Goal: Communication & Community: Ask a question

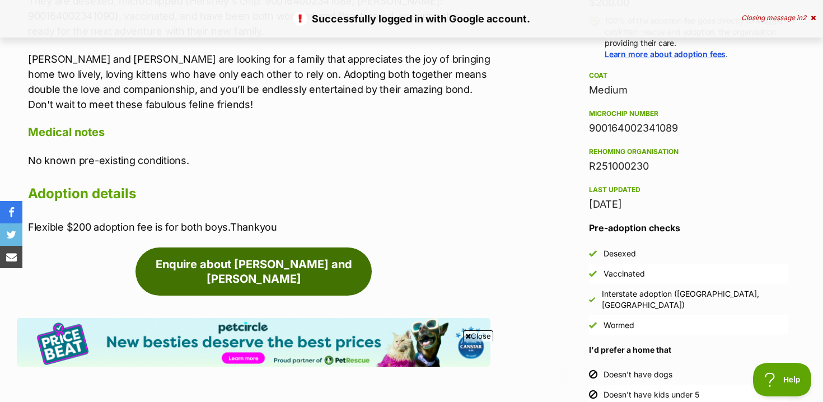
click at [225, 272] on link "Enquire about [PERSON_NAME] and [PERSON_NAME]" at bounding box center [254, 272] width 236 height 48
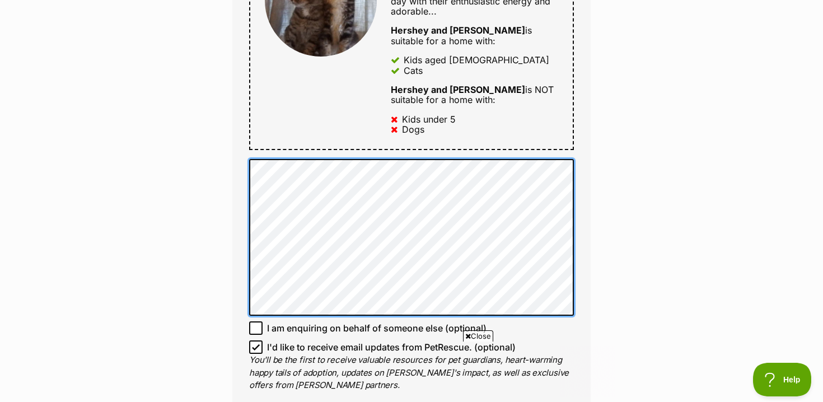
scroll to position [742, 0]
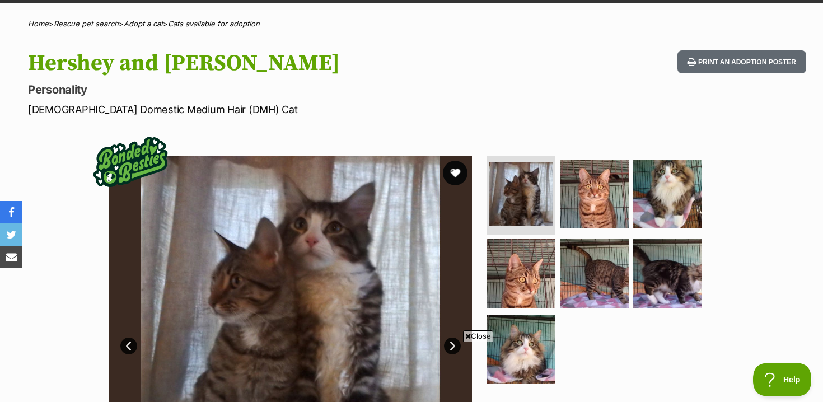
scroll to position [77, 0]
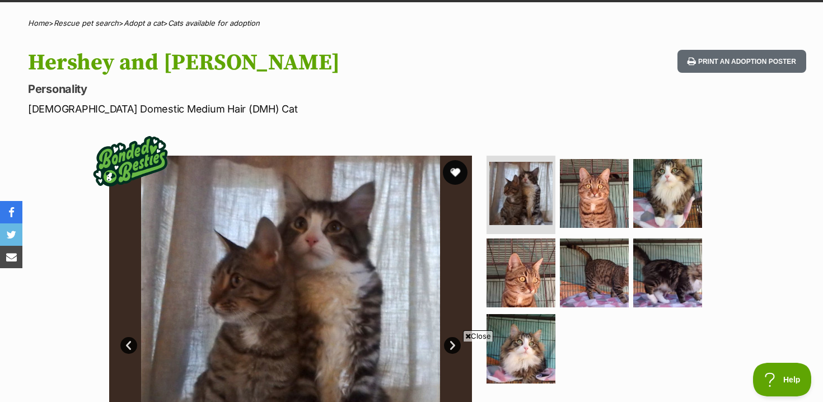
click at [457, 175] on button "favourite" at bounding box center [455, 172] width 25 height 25
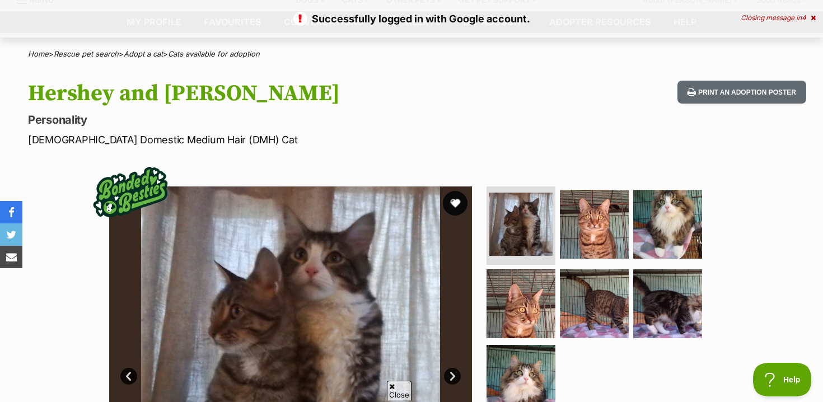
click at [459, 204] on button "favourite" at bounding box center [455, 203] width 25 height 25
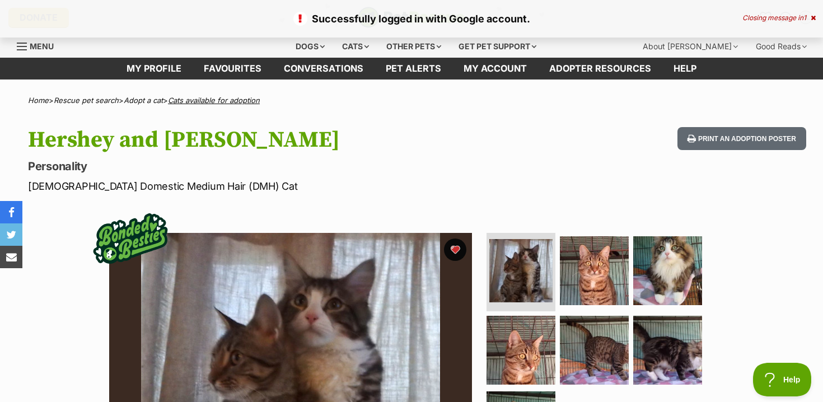
click at [204, 103] on link "Cats available for adoption" at bounding box center [214, 100] width 92 height 9
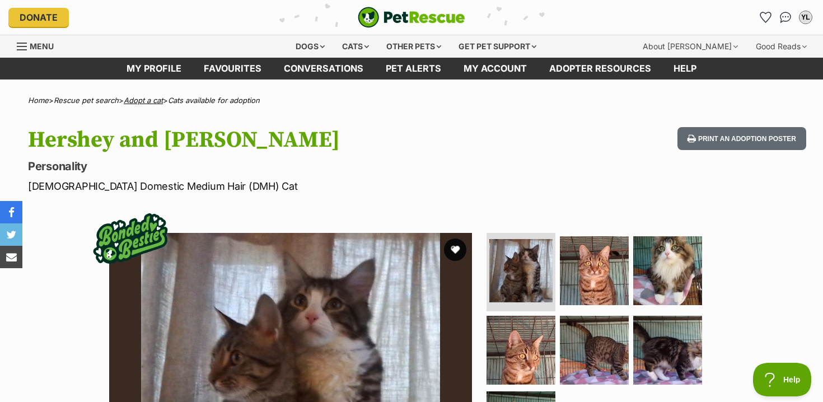
click at [145, 101] on link "Adopt a cat" at bounding box center [143, 100] width 39 height 9
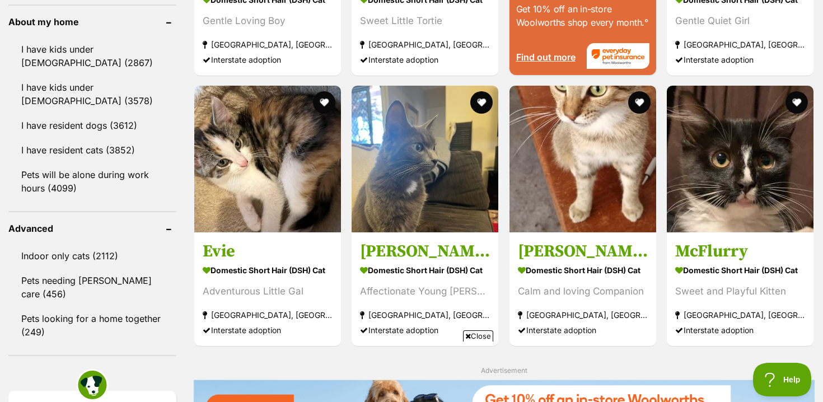
scroll to position [1032, 0]
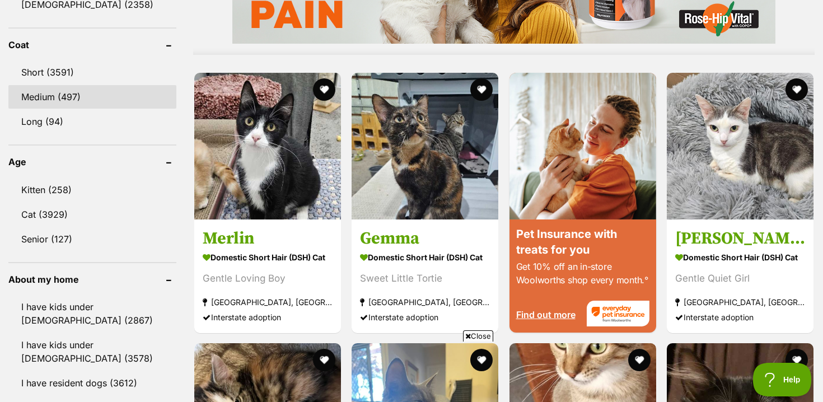
click at [108, 92] on link "Medium (497)" at bounding box center [92, 97] width 168 height 24
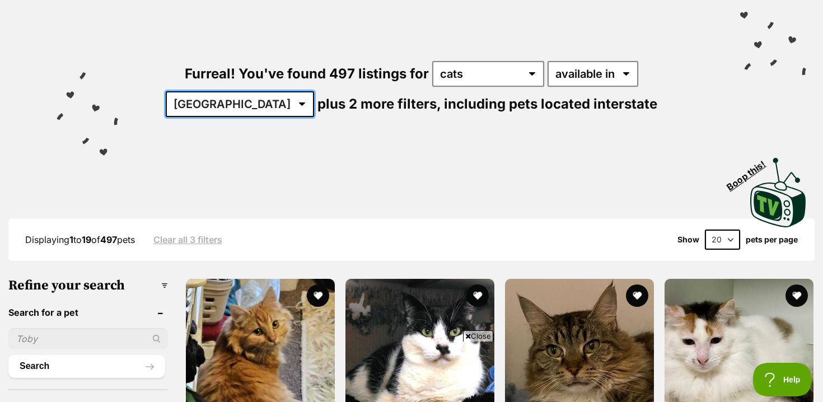
click at [314, 91] on select "Australia ACT NSW NT QLD SA TAS VIC WA" at bounding box center [240, 104] width 148 height 26
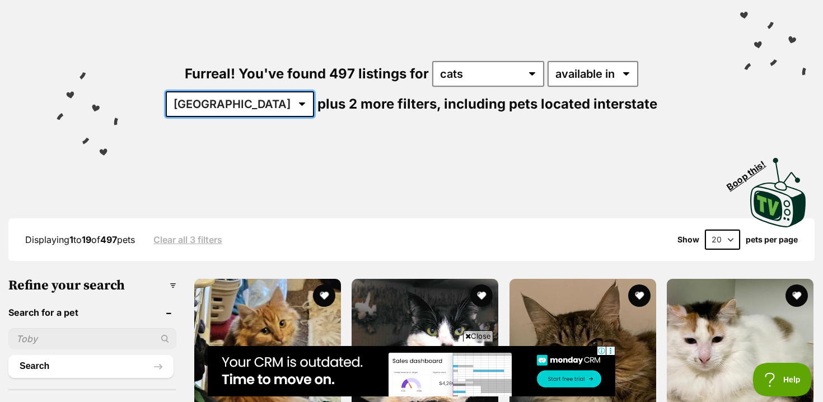
select select "[GEOGRAPHIC_DATA]"
click at [314, 91] on select "Australia ACT NSW NT QLD SA TAS VIC WA" at bounding box center [240, 104] width 148 height 26
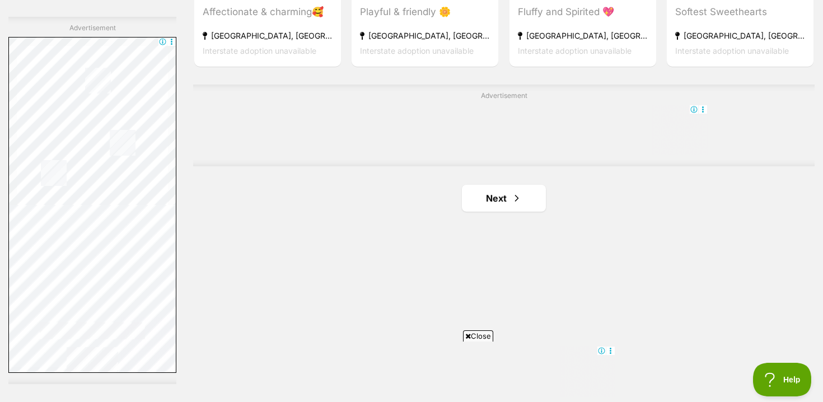
click at [509, 198] on link "Next" at bounding box center [504, 198] width 84 height 27
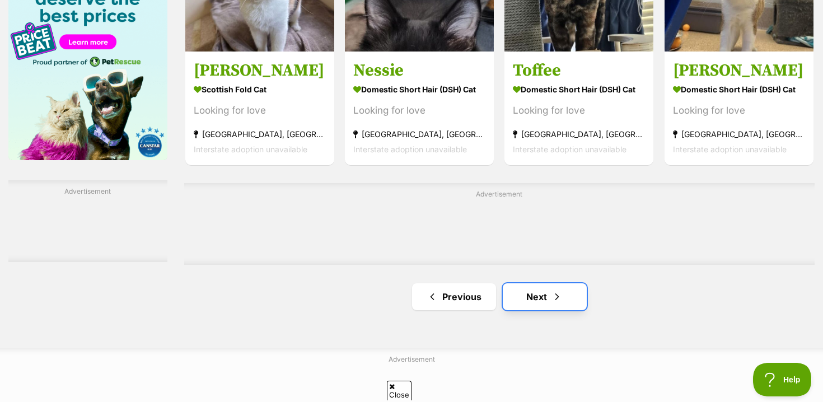
click at [529, 292] on link "Next" at bounding box center [545, 296] width 84 height 27
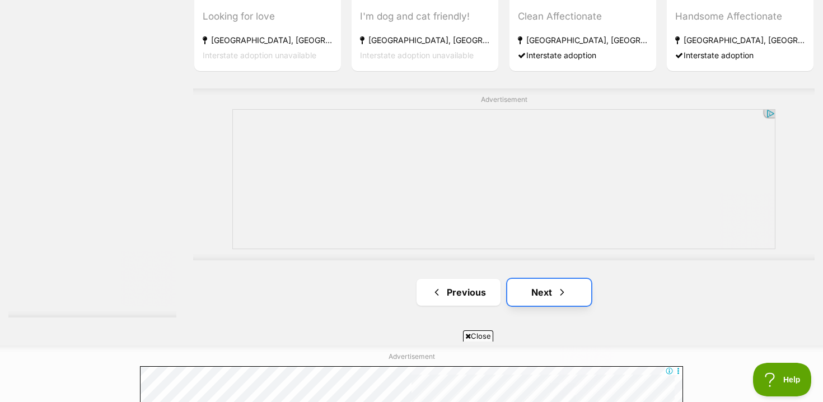
click at [537, 288] on link "Next" at bounding box center [549, 292] width 84 height 27
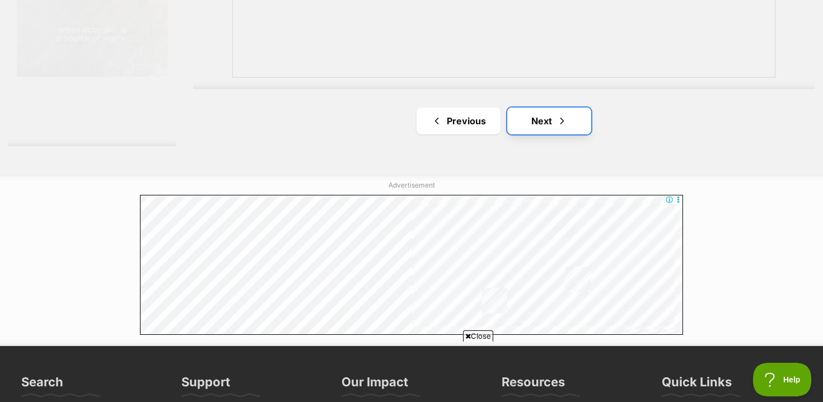
scroll to position [2387, 0]
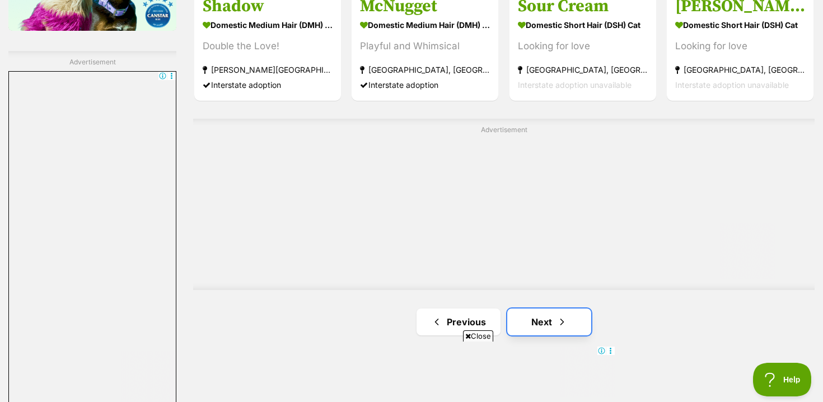
click at [542, 326] on link "Next" at bounding box center [549, 322] width 84 height 27
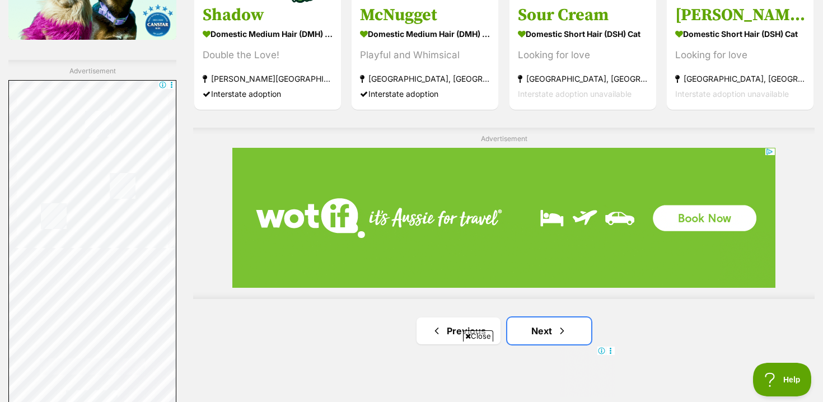
scroll to position [1913, 0]
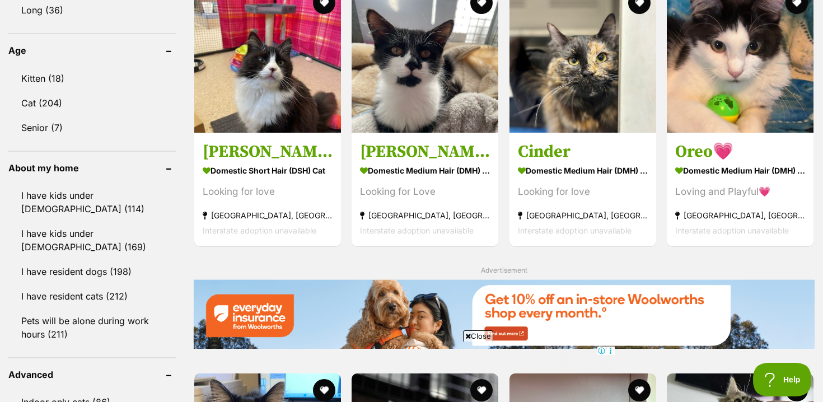
scroll to position [1123, 0]
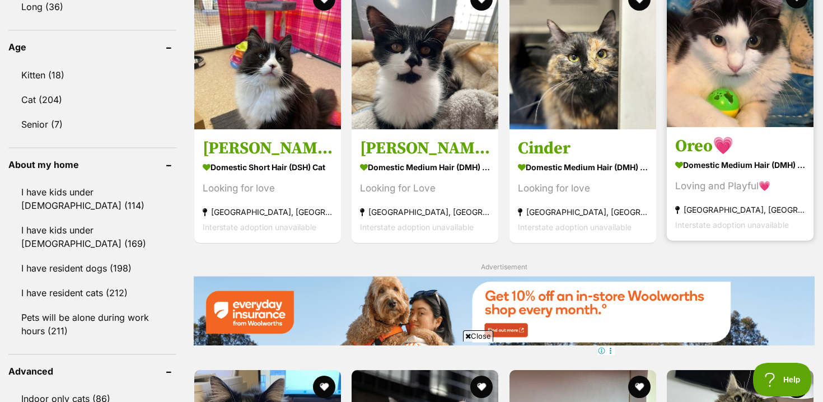
click at [729, 188] on div "Loving and Playful💗" at bounding box center [741, 185] width 130 height 15
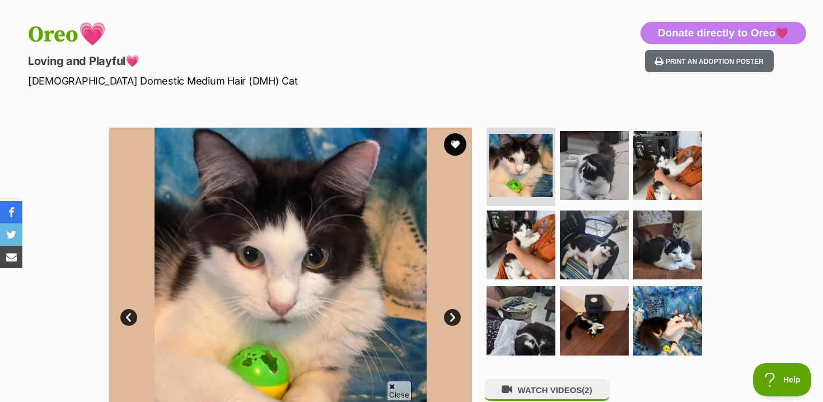
scroll to position [114, 0]
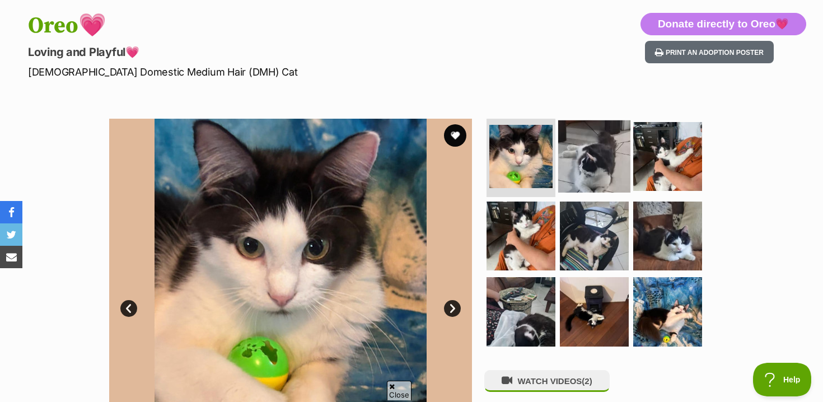
click at [597, 162] on img at bounding box center [594, 156] width 72 height 72
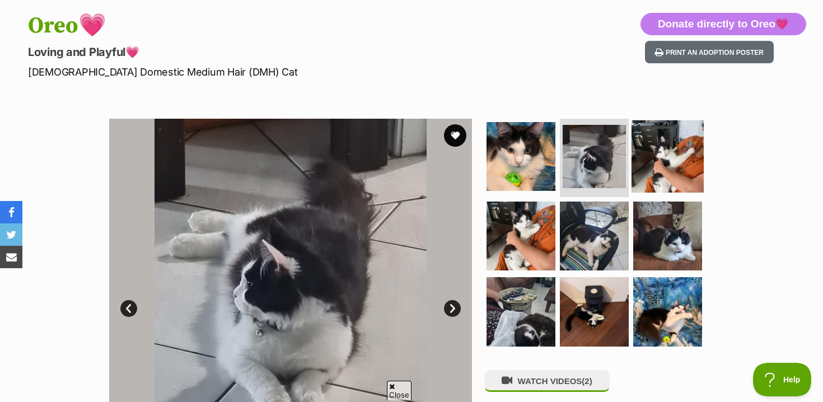
click at [649, 157] on img at bounding box center [668, 156] width 72 height 72
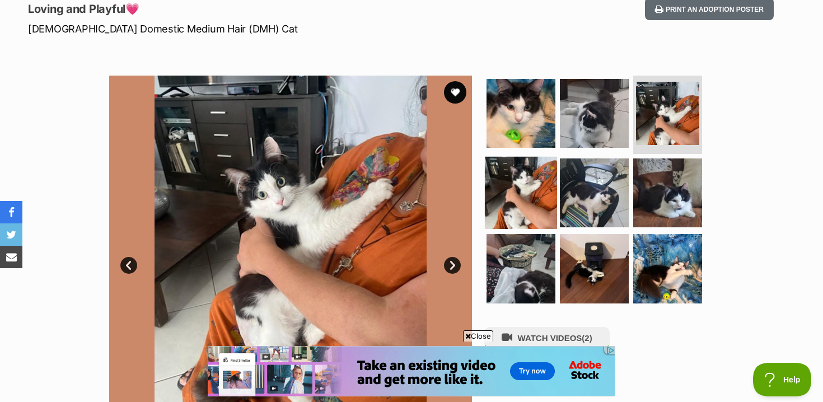
scroll to position [0, 0]
click at [514, 185] on img at bounding box center [521, 192] width 72 height 72
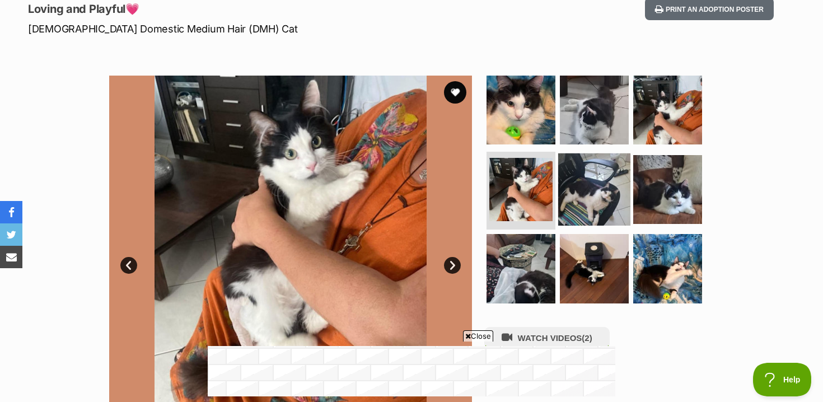
click at [601, 191] on img at bounding box center [594, 189] width 72 height 72
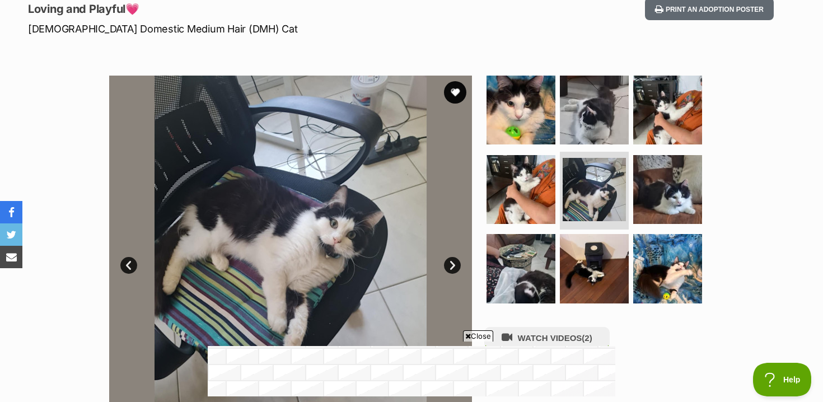
click at [629, 267] on ul at bounding box center [600, 193] width 230 height 235
click at [670, 268] on img at bounding box center [668, 268] width 72 height 72
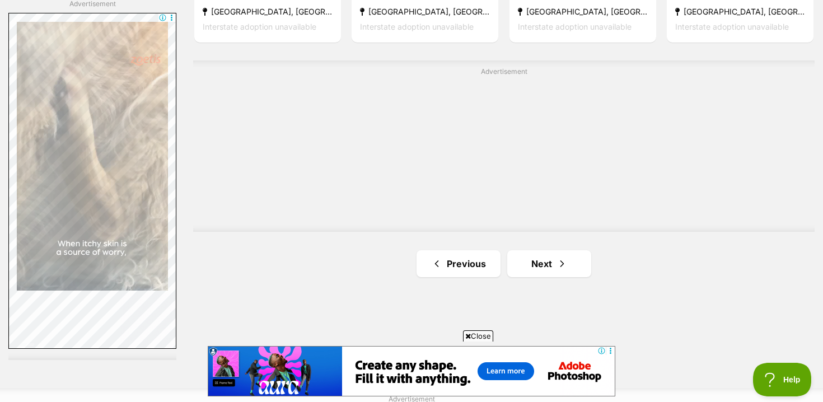
scroll to position [2055, 0]
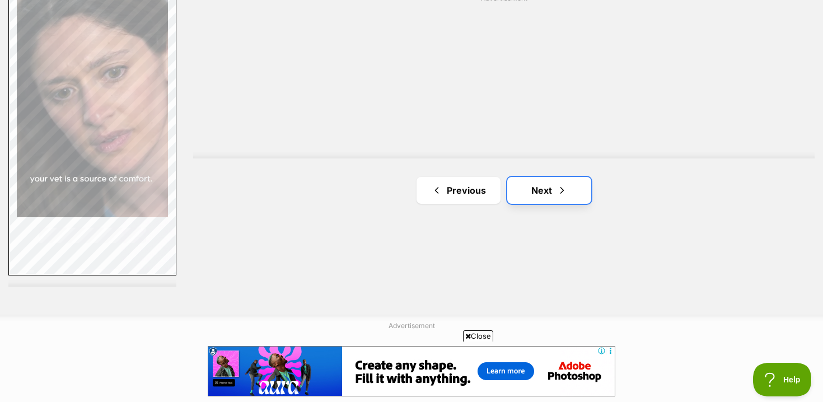
click at [543, 185] on link "Next" at bounding box center [549, 190] width 84 height 27
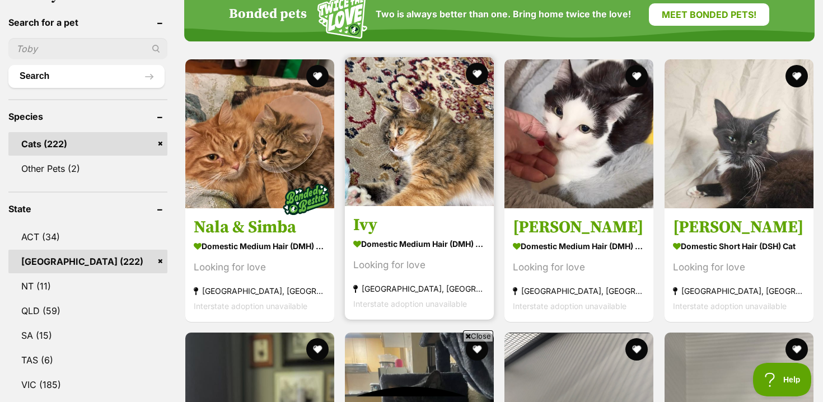
click at [435, 195] on img at bounding box center [419, 131] width 149 height 149
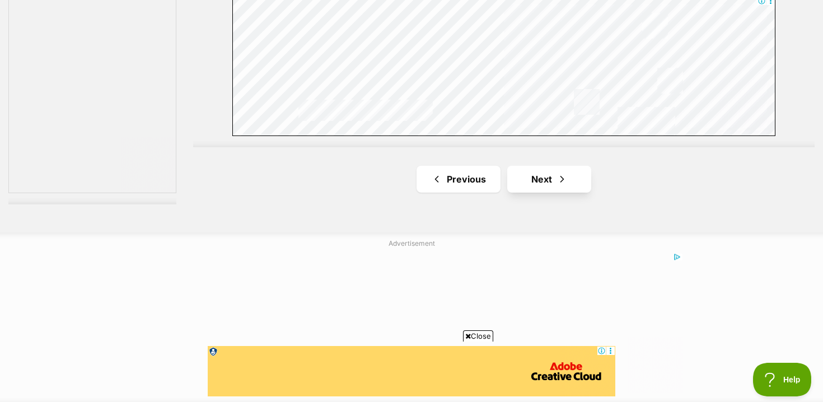
scroll to position [2135, 0]
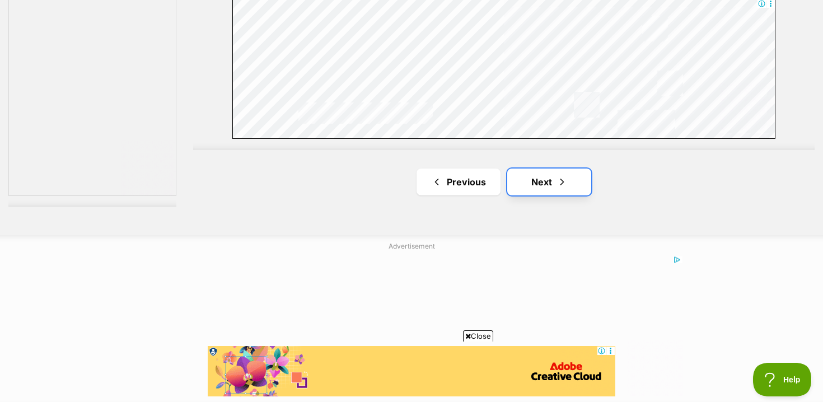
click at [520, 178] on link "Next" at bounding box center [549, 182] width 84 height 27
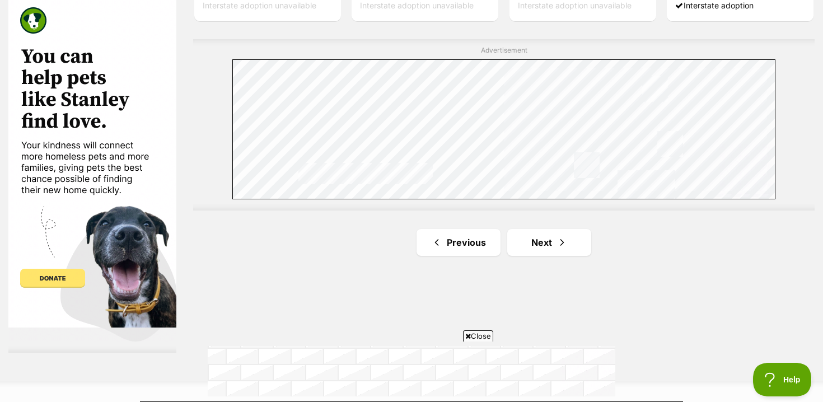
scroll to position [2037, 0]
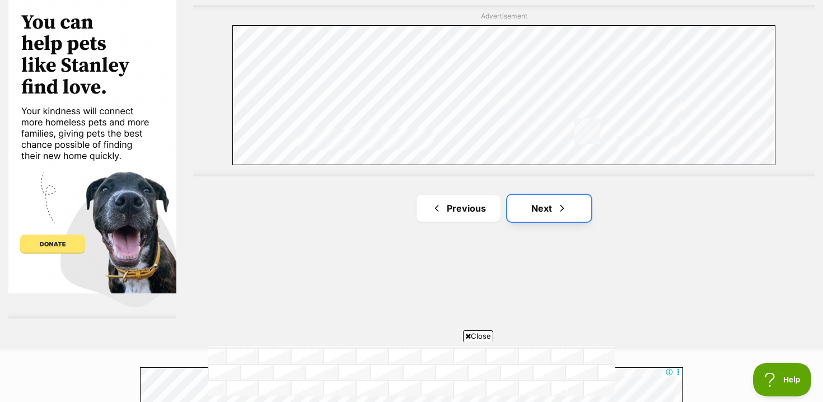
click at [543, 207] on link "Next" at bounding box center [549, 208] width 84 height 27
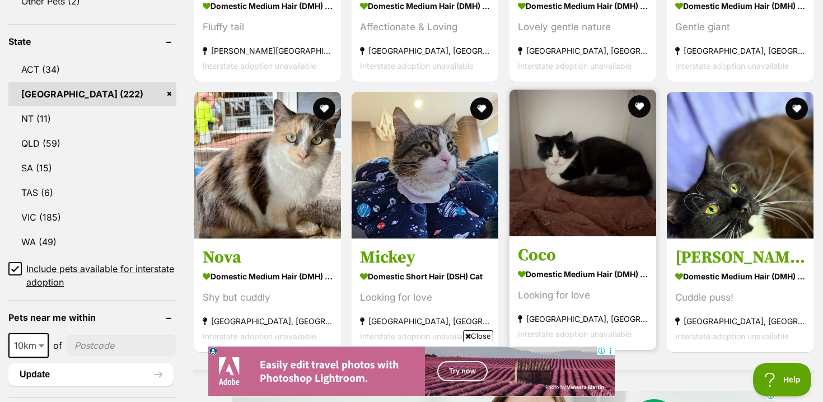
click at [544, 269] on strong "Domestic Medium Hair (DMH) Cat" at bounding box center [583, 274] width 130 height 16
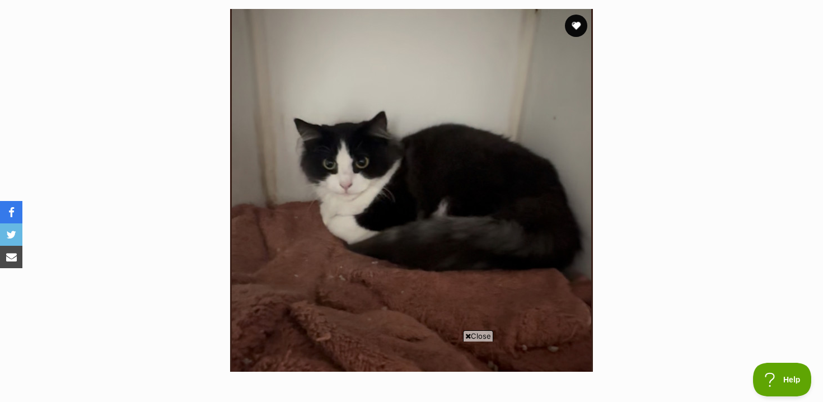
scroll to position [227, 0]
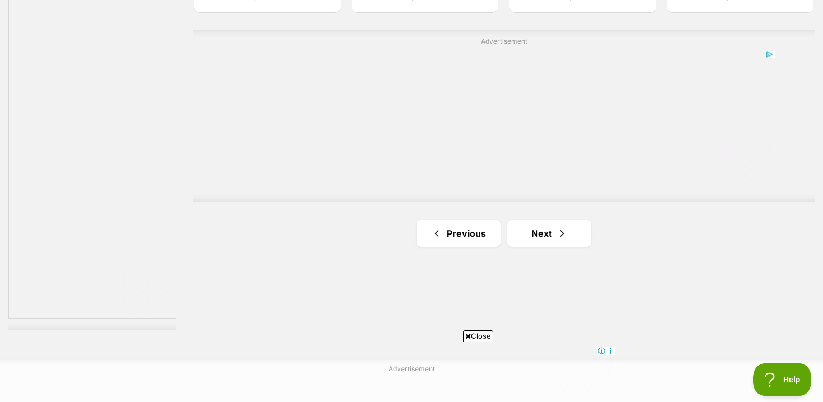
scroll to position [2214, 0]
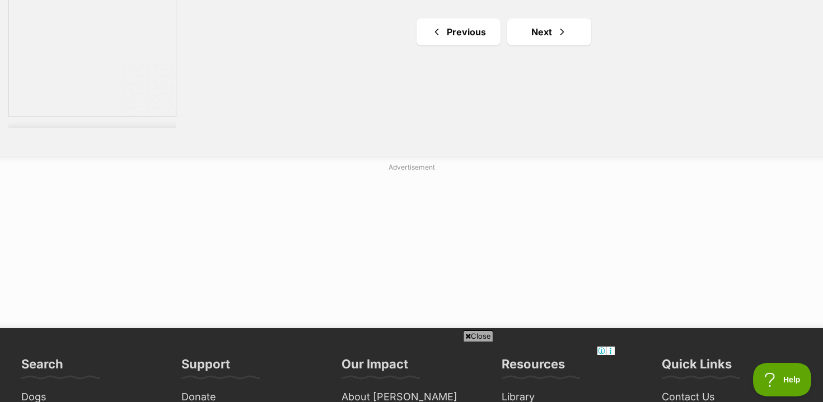
click at [535, 29] on link "Next" at bounding box center [549, 31] width 84 height 27
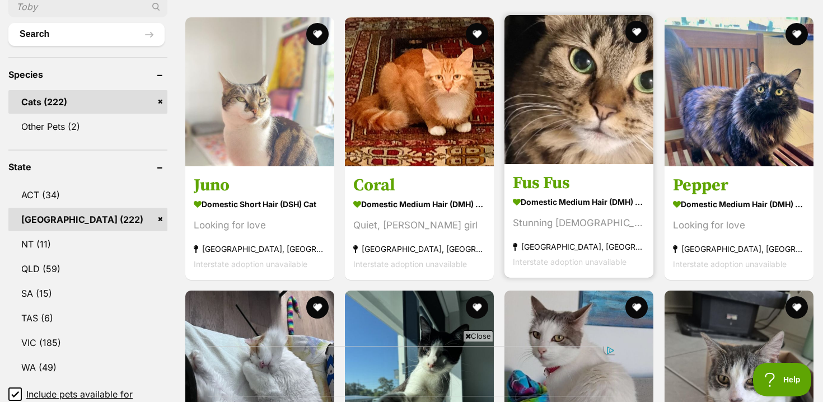
click at [574, 162] on link at bounding box center [579, 161] width 149 height 11
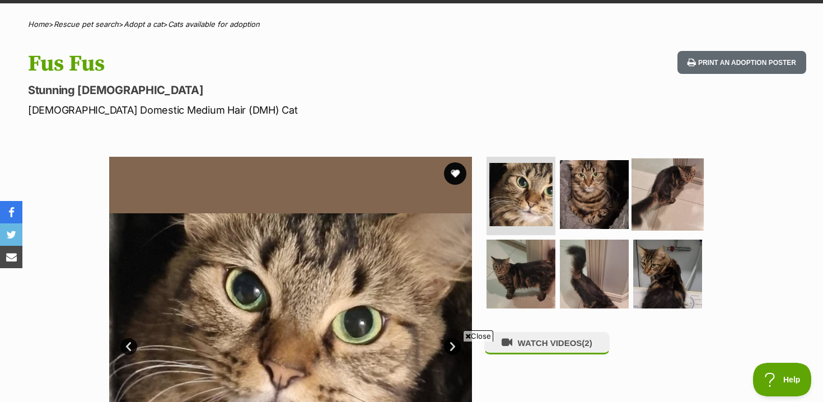
click at [659, 215] on img at bounding box center [668, 195] width 72 height 72
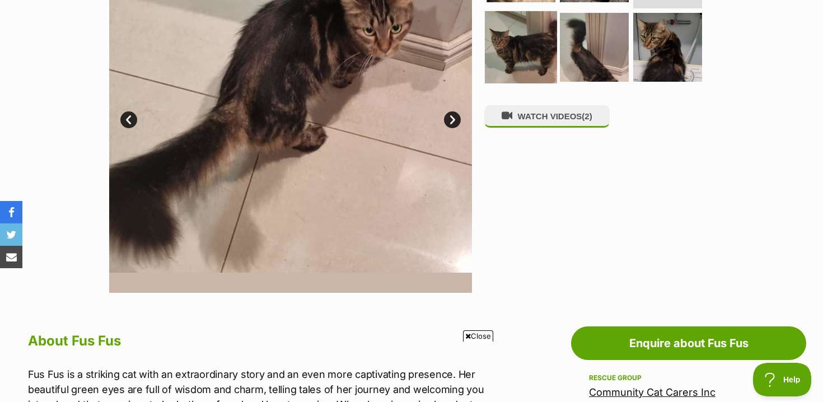
click at [518, 36] on img at bounding box center [521, 47] width 72 height 72
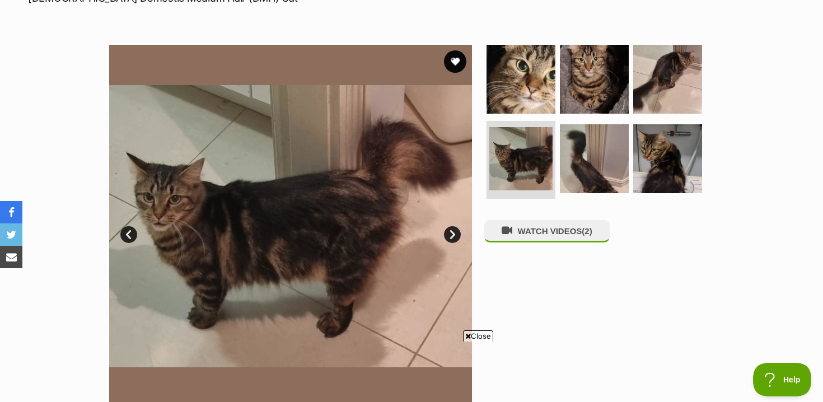
scroll to position [174, 0]
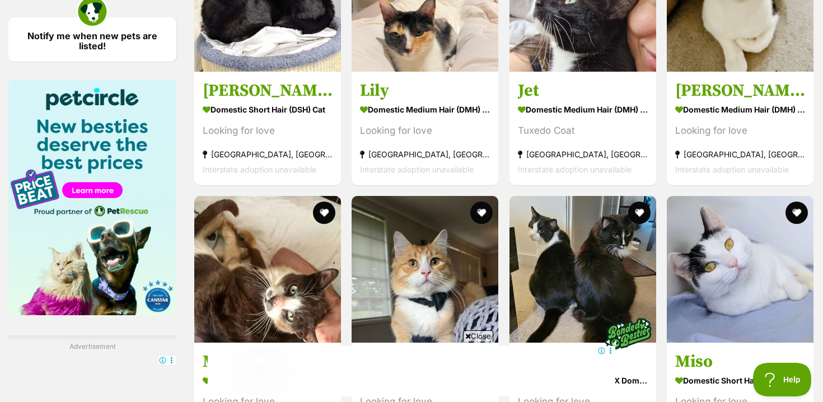
scroll to position [1772, 0]
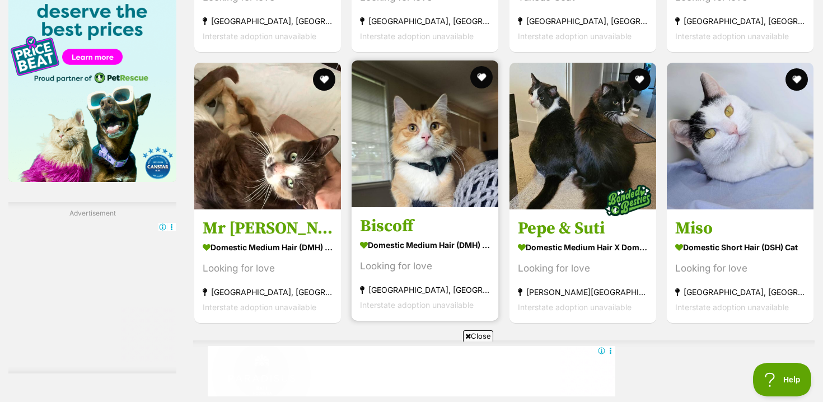
click at [441, 210] on link "Biscoff Domestic Medium Hair (DMH) Cat Looking for love Quakers Hill, NSW Inter…" at bounding box center [425, 264] width 147 height 114
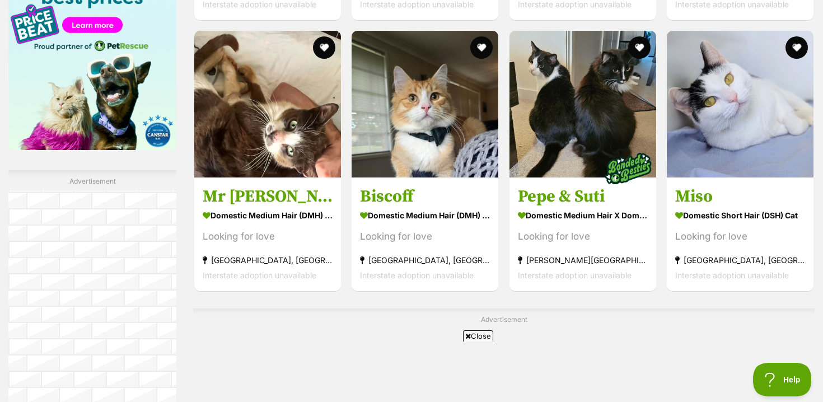
click at [556, 346] on html at bounding box center [412, 346] width 408 height 0
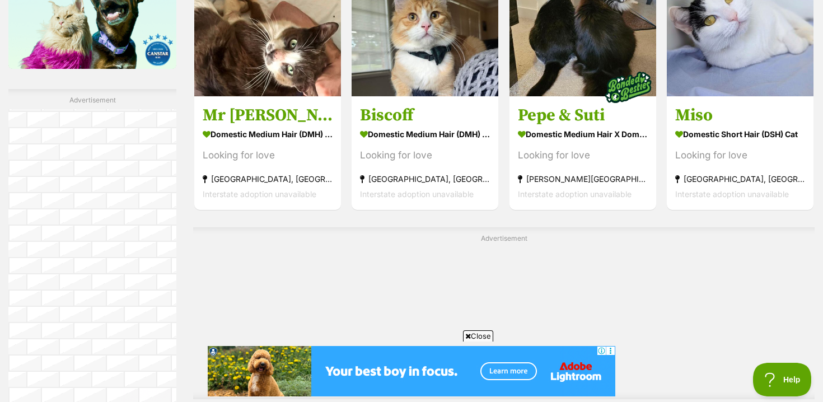
scroll to position [1936, 0]
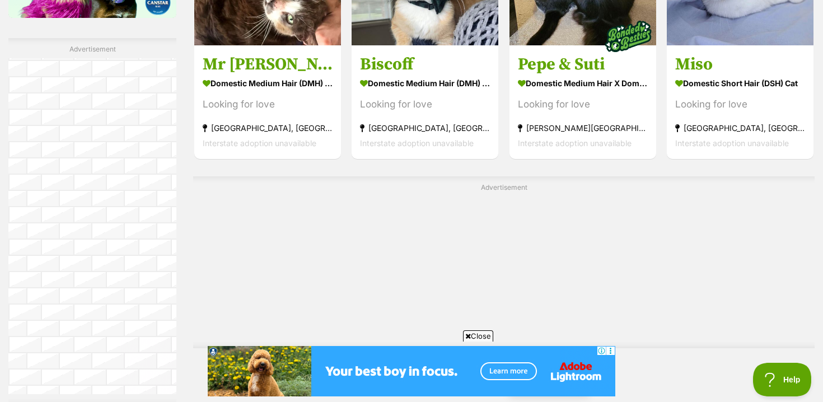
click at [532, 367] on link "Next" at bounding box center [549, 380] width 84 height 27
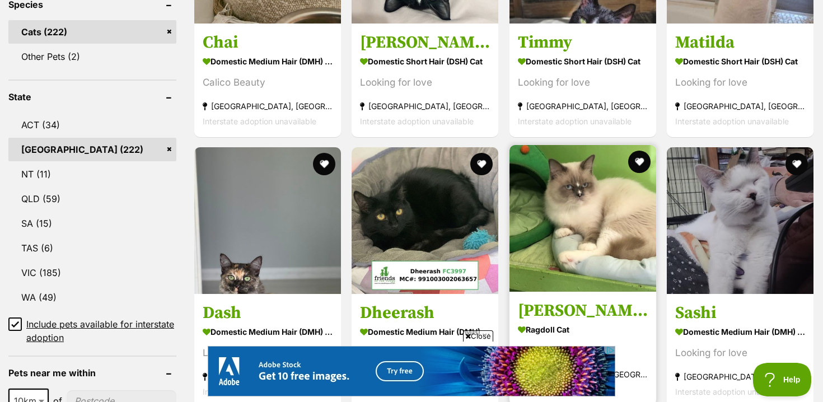
click at [632, 261] on img at bounding box center [583, 218] width 147 height 147
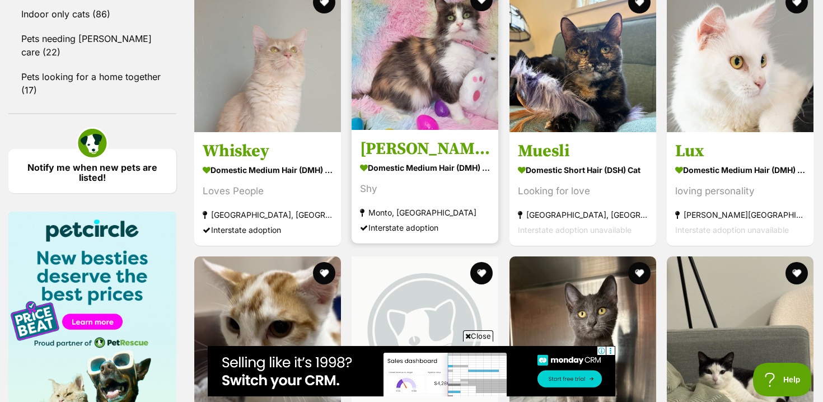
scroll to position [1481, 0]
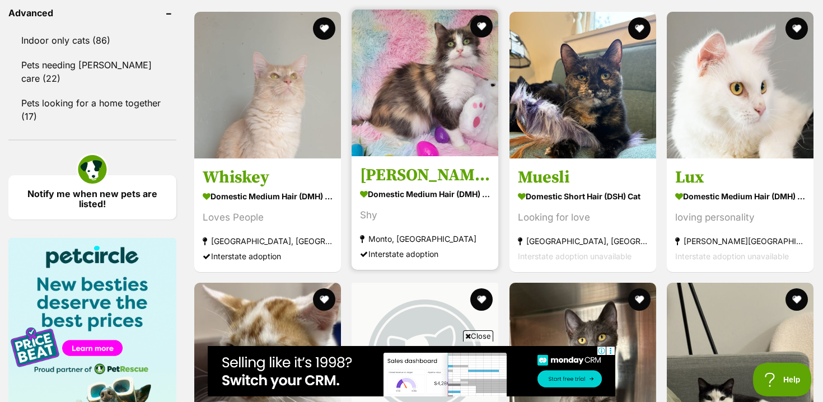
click at [417, 165] on h3 "Stacey 🦄" at bounding box center [425, 175] width 130 height 21
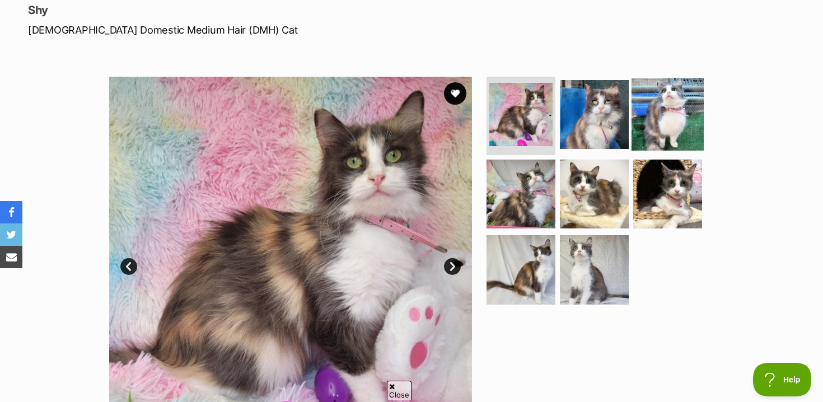
click at [656, 142] on img at bounding box center [668, 114] width 72 height 72
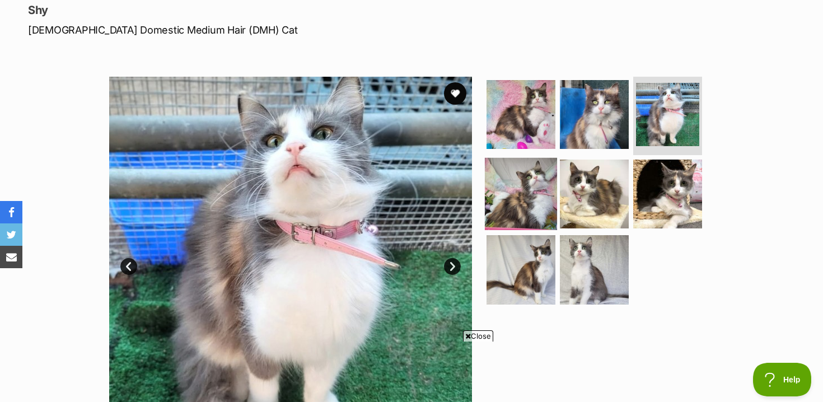
click at [544, 218] on img at bounding box center [521, 193] width 72 height 72
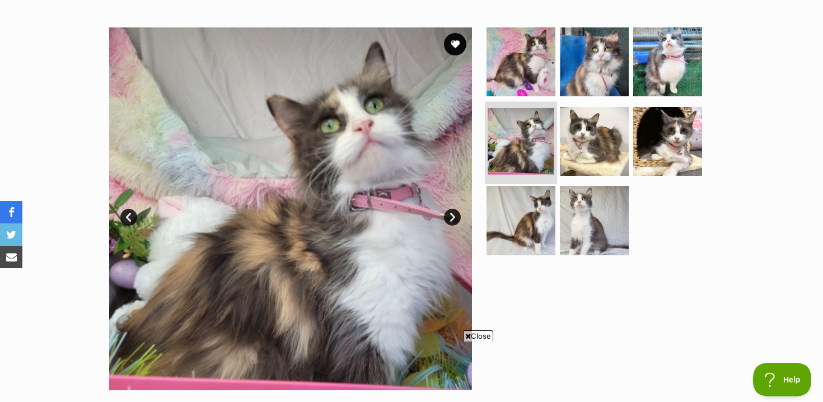
scroll to position [205, 0]
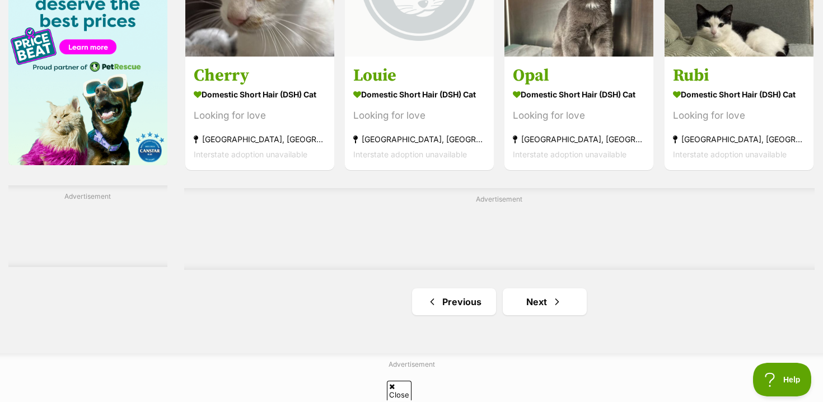
scroll to position [1797, 0]
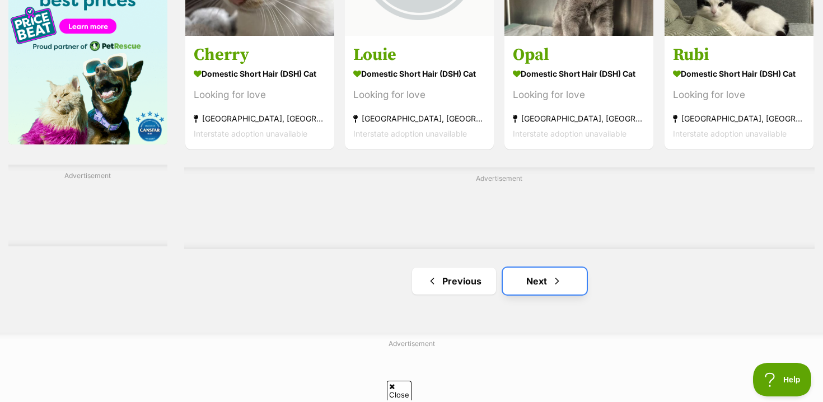
click at [519, 268] on link "Next" at bounding box center [545, 281] width 84 height 27
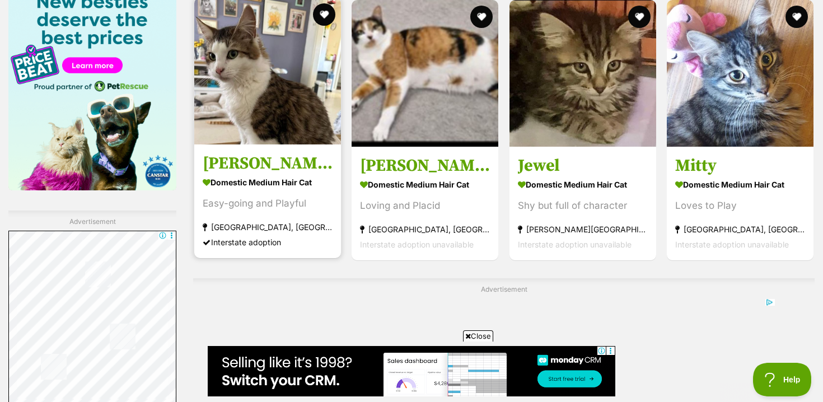
scroll to position [1759, 0]
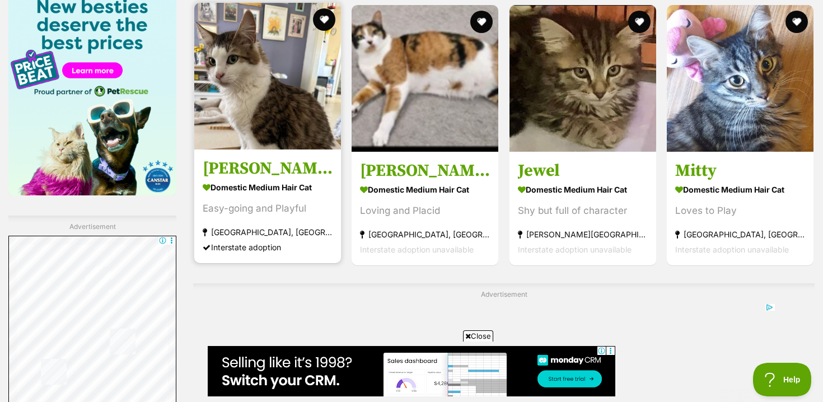
click at [278, 216] on section "Domestic Medium Hair Cat Easy-going and Playful Orange, NSW Interstate adoption" at bounding box center [268, 217] width 130 height 76
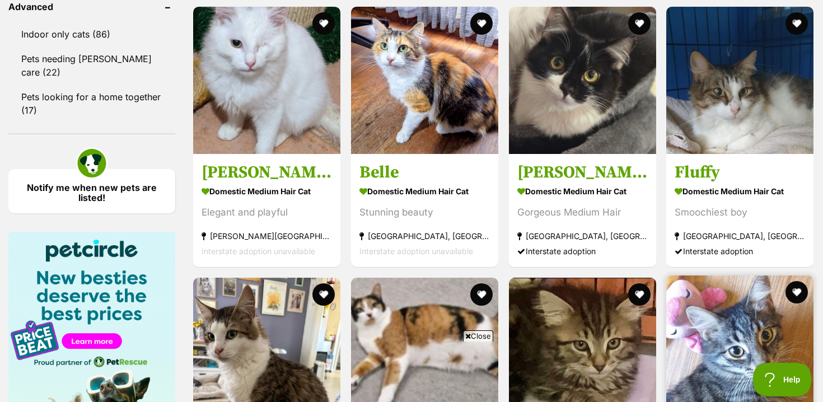
click at [751, 276] on img at bounding box center [740, 349] width 147 height 147
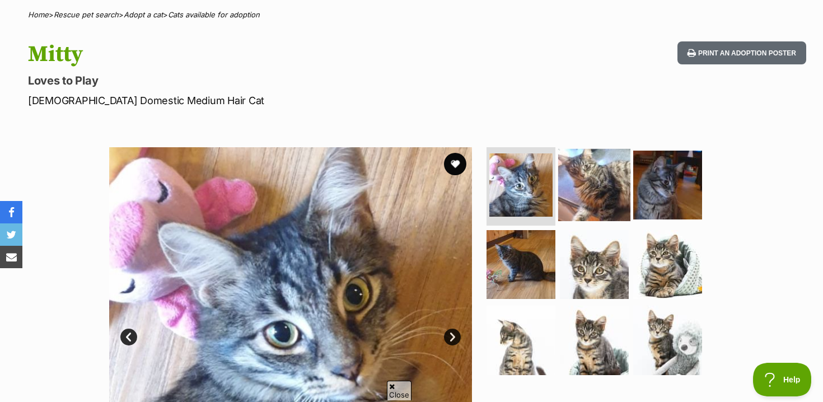
scroll to position [140, 0]
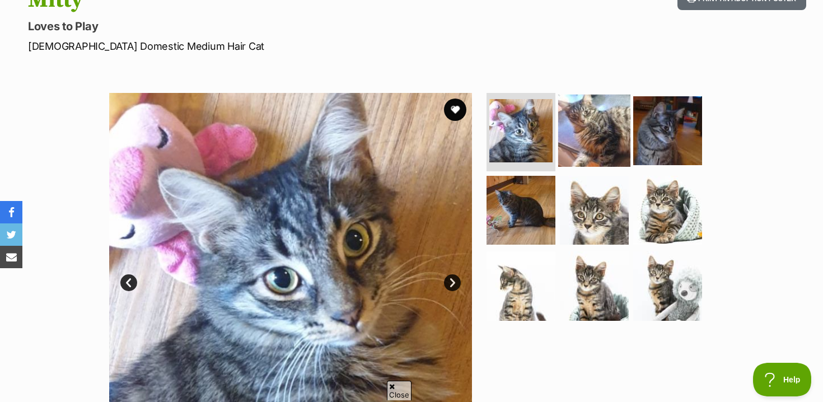
click at [598, 152] on img at bounding box center [594, 131] width 72 height 72
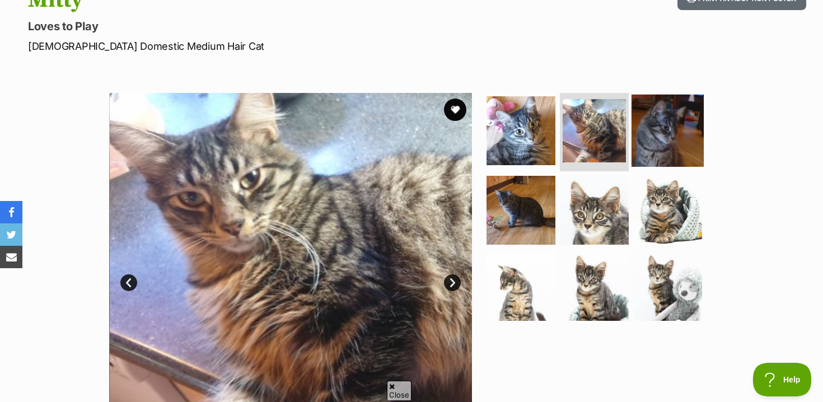
scroll to position [0, 0]
click at [674, 143] on img at bounding box center [668, 131] width 72 height 72
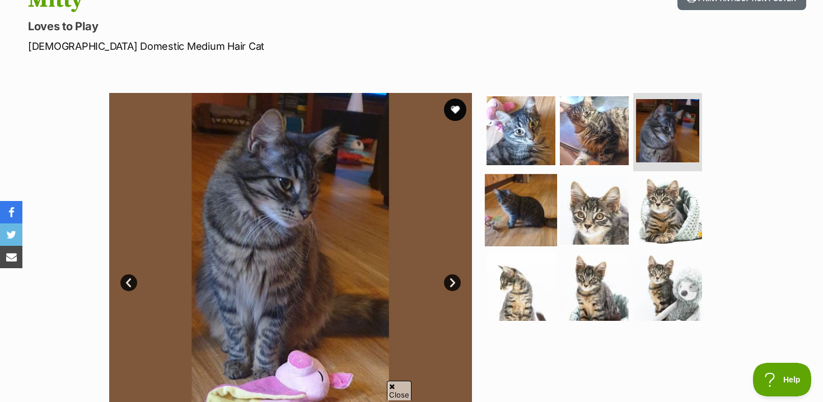
click at [546, 200] on img at bounding box center [521, 210] width 72 height 72
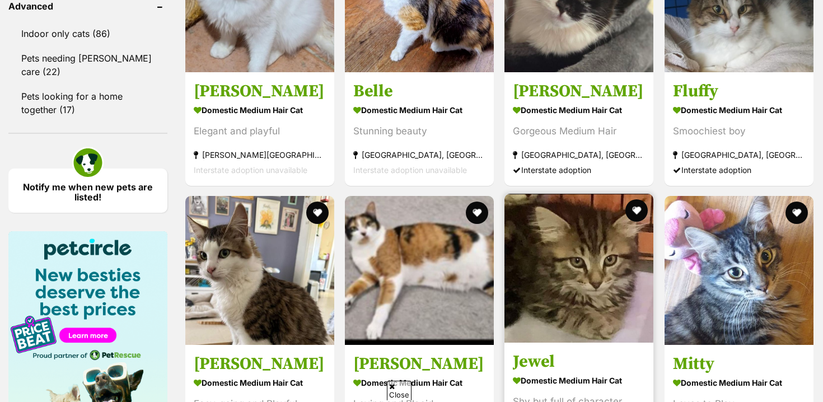
click at [577, 194] on img at bounding box center [579, 268] width 149 height 149
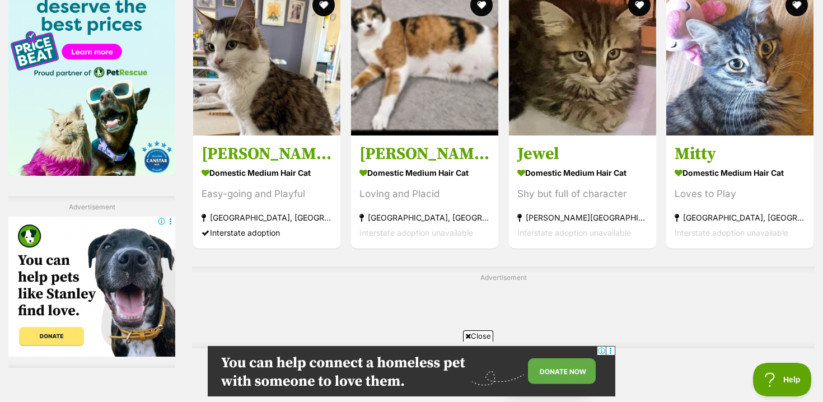
click at [534, 367] on link "Next" at bounding box center [549, 380] width 84 height 27
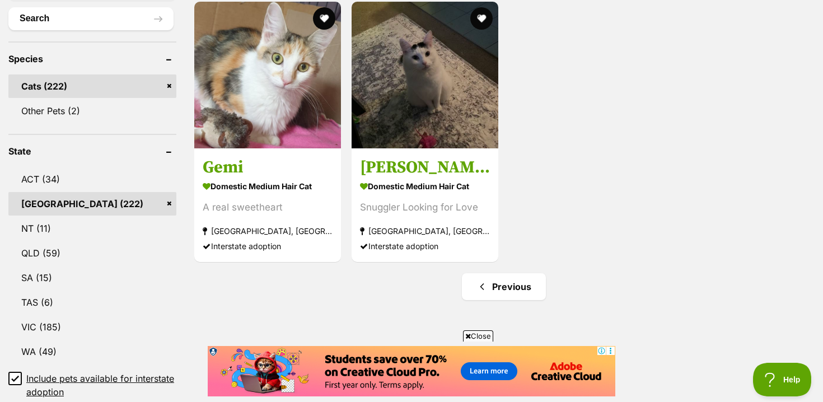
scroll to position [434, 0]
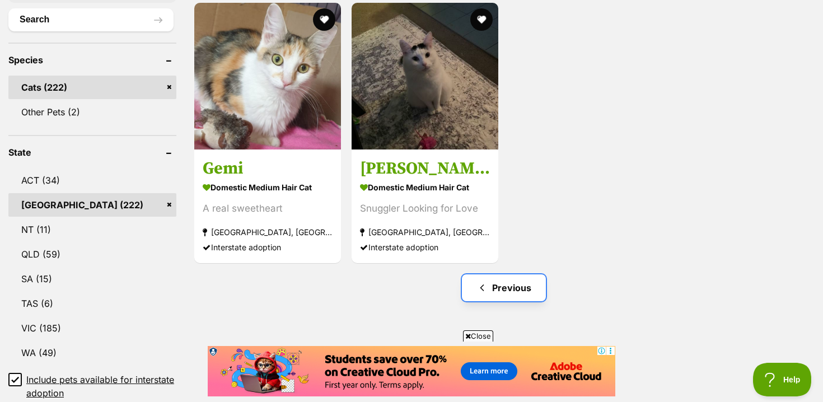
click at [501, 286] on link "Previous" at bounding box center [504, 287] width 84 height 27
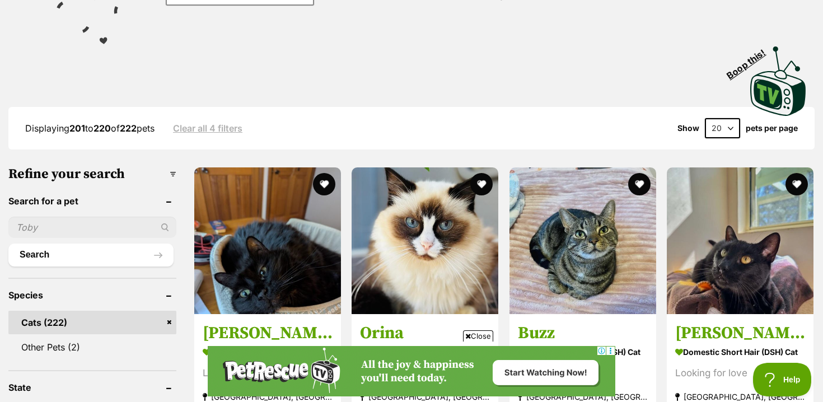
click at [725, 124] on select "20 40 60" at bounding box center [722, 128] width 35 height 20
click at [679, 107] on div "Displaying 201 to 220 of 222 pets Clear all 4 filters Show 20 40 60 pets per pa…" at bounding box center [411, 128] width 807 height 43
click at [740, 123] on form "20 40 60" at bounding box center [723, 128] width 46 height 20
click at [719, 123] on select "20 40 60" at bounding box center [722, 128] width 35 height 20
select select "60"
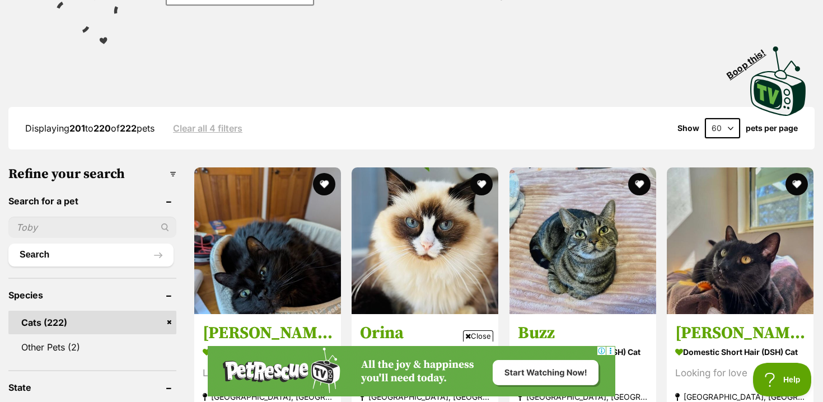
click at [705, 118] on select "20 40 60" at bounding box center [722, 128] width 35 height 20
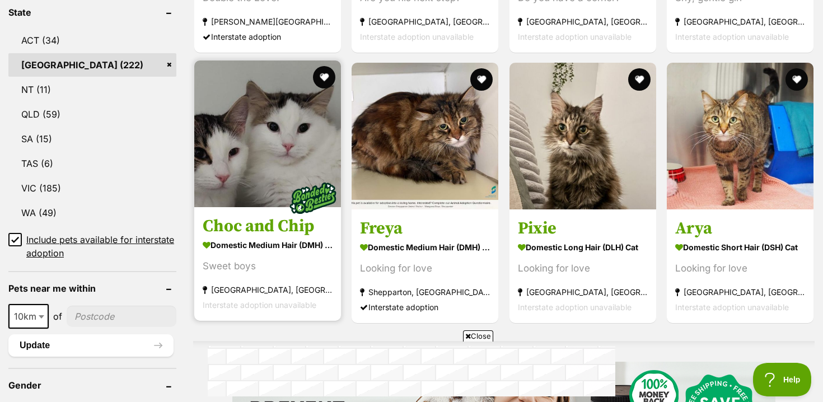
scroll to position [568, 0]
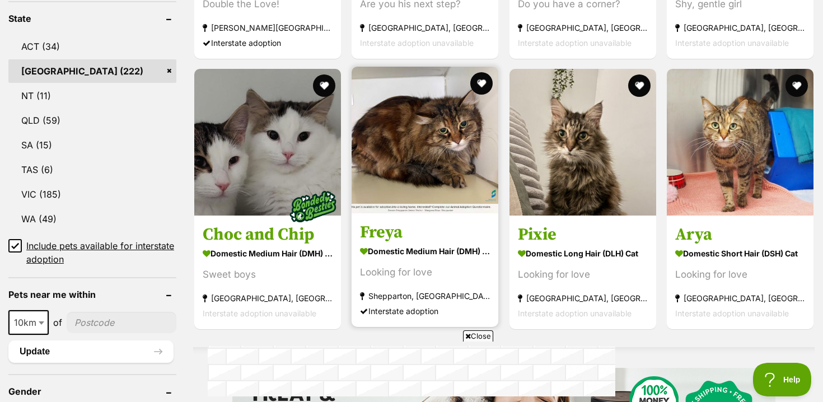
click at [451, 181] on img at bounding box center [425, 140] width 147 height 147
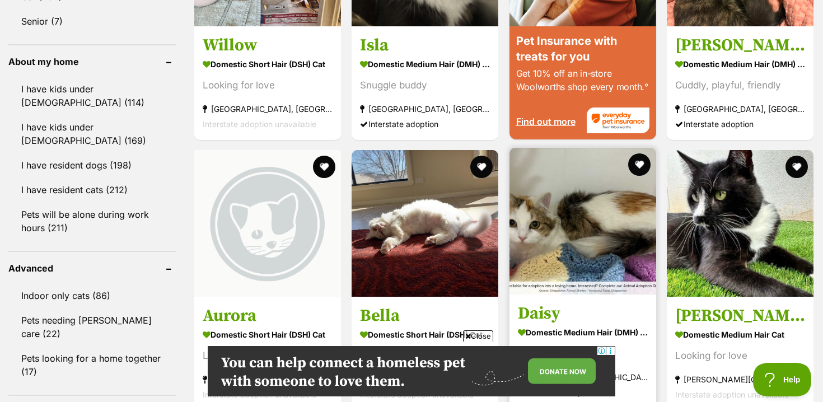
click at [590, 208] on img at bounding box center [583, 221] width 147 height 147
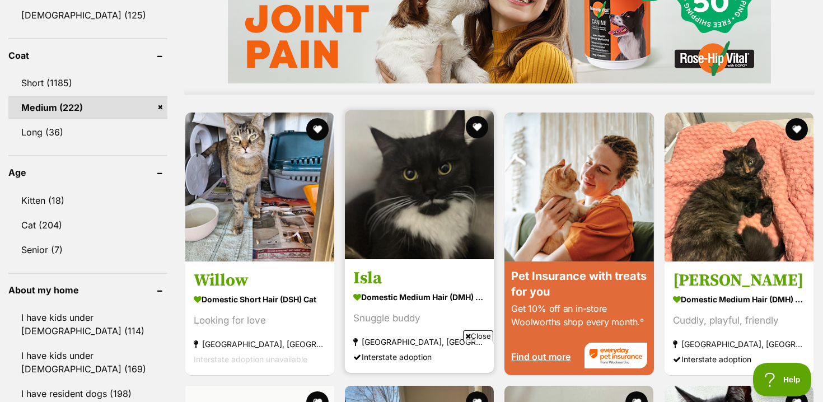
click at [387, 239] on img at bounding box center [419, 184] width 149 height 149
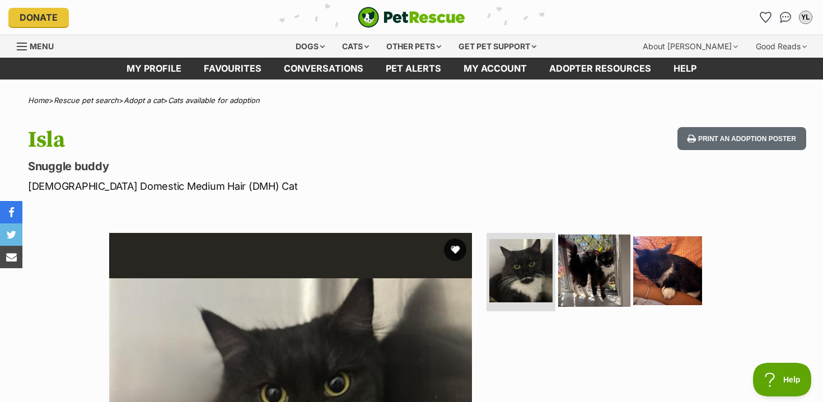
click at [606, 247] on img at bounding box center [594, 271] width 72 height 72
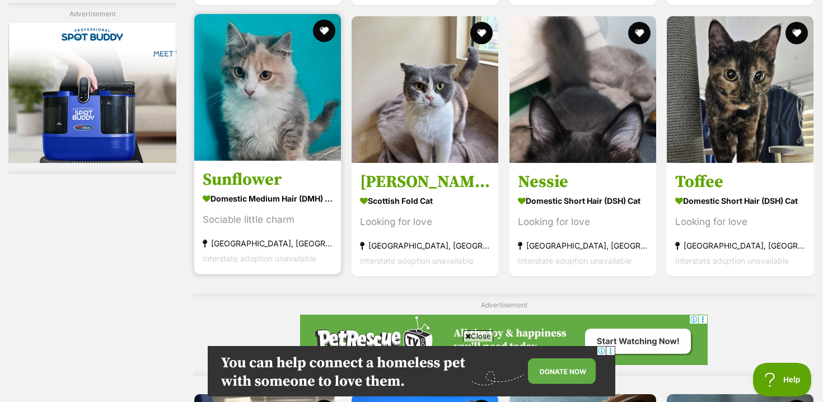
scroll to position [3508, 0]
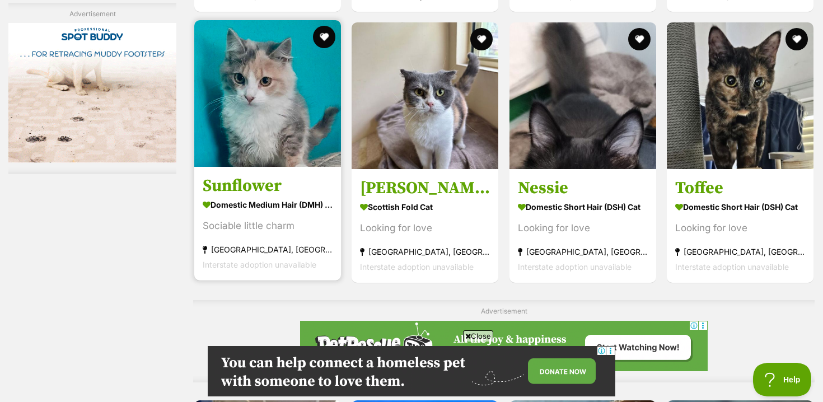
click at [276, 140] on img at bounding box center [267, 93] width 147 height 147
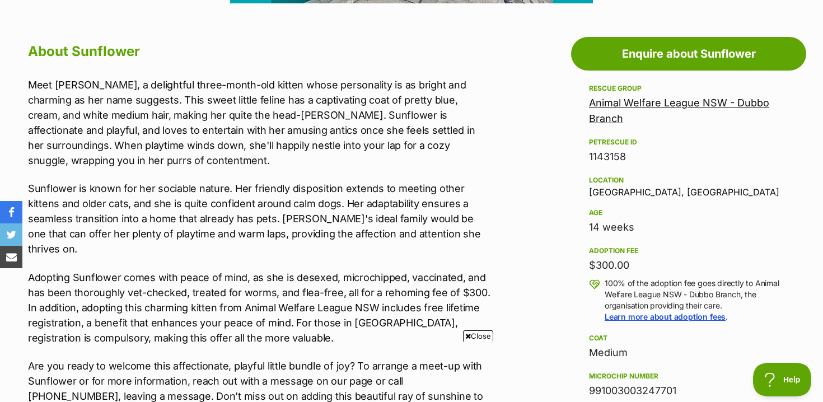
scroll to position [594, 0]
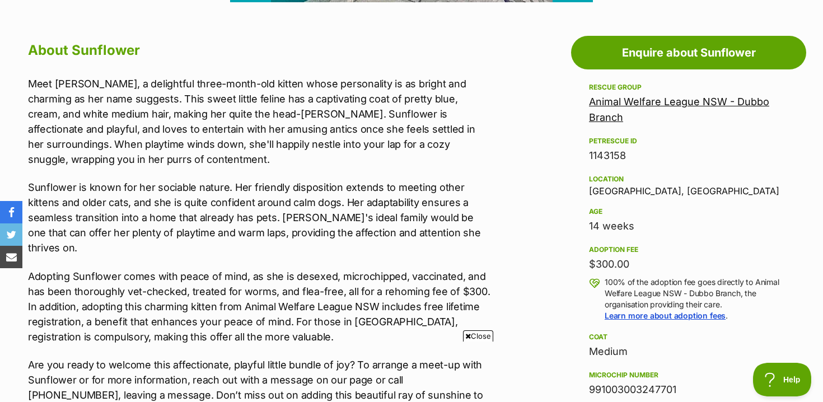
drag, startPoint x: 588, startPoint y: 187, endPoint x: 624, endPoint y: 187, distance: 35.8
click at [594, 187] on aside "Rescue group Animal Welfare League NSW - Dubbo Branch PetRescue ID 1143158 Loca…" at bounding box center [688, 333] width 235 height 505
copy div "D"
click at [653, 190] on div "Location Dubbo, NSW" at bounding box center [688, 185] width 199 height 24
drag, startPoint x: 621, startPoint y: 190, endPoint x: 573, endPoint y: 190, distance: 47.6
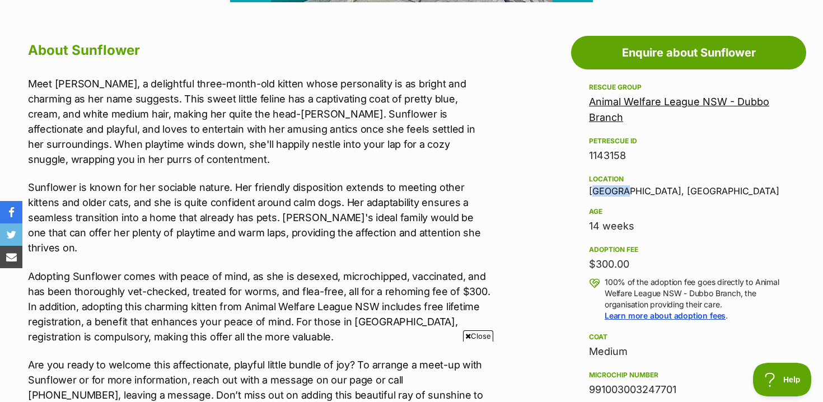
click at [573, 190] on aside "Rescue group Animal Welfare League NSW - Dubbo Branch PetRescue ID 1143158 Loca…" at bounding box center [688, 333] width 235 height 505
copy div "Dubbo,"
click at [573, 190] on aside "Rescue group Animal Welfare League NSW - Dubbo Branch PetRescue ID 1143158 Loca…" at bounding box center [688, 333] width 235 height 505
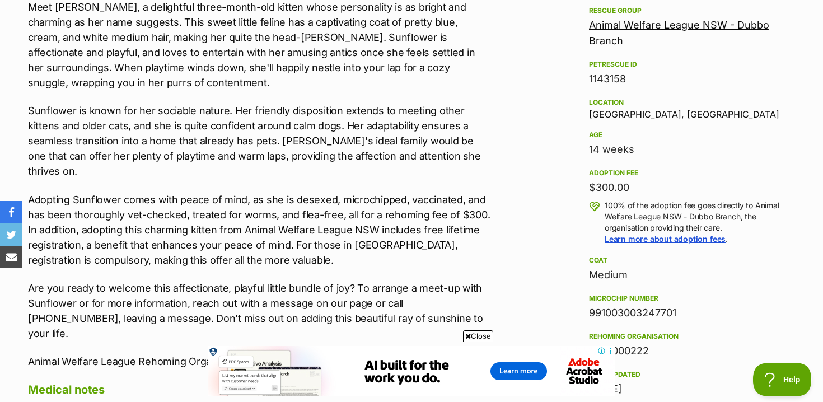
scroll to position [0, 0]
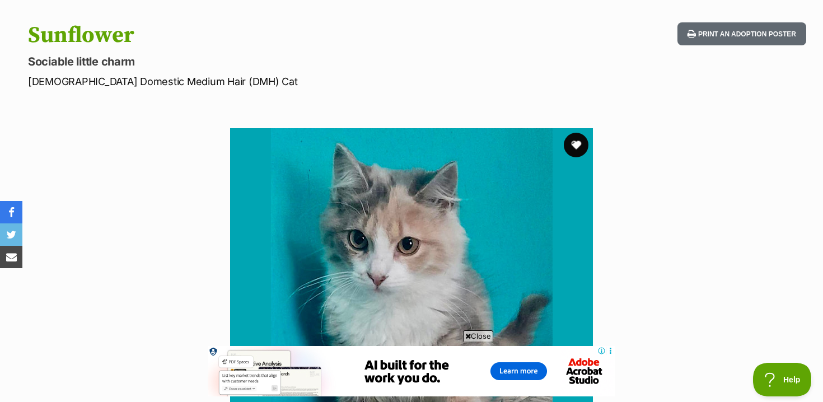
click at [578, 150] on button "favourite" at bounding box center [576, 145] width 25 height 25
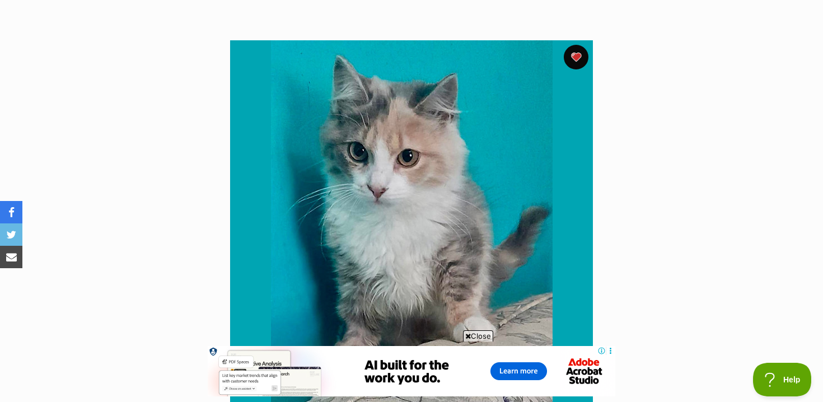
scroll to position [440, 0]
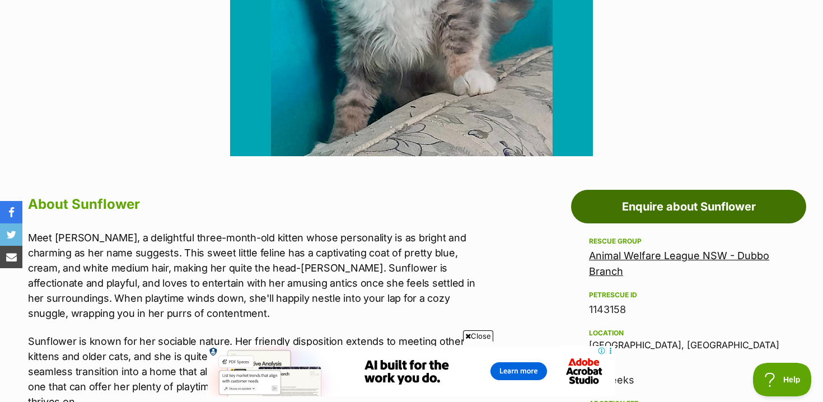
click at [655, 208] on link "Enquire about Sunflower" at bounding box center [688, 207] width 235 height 34
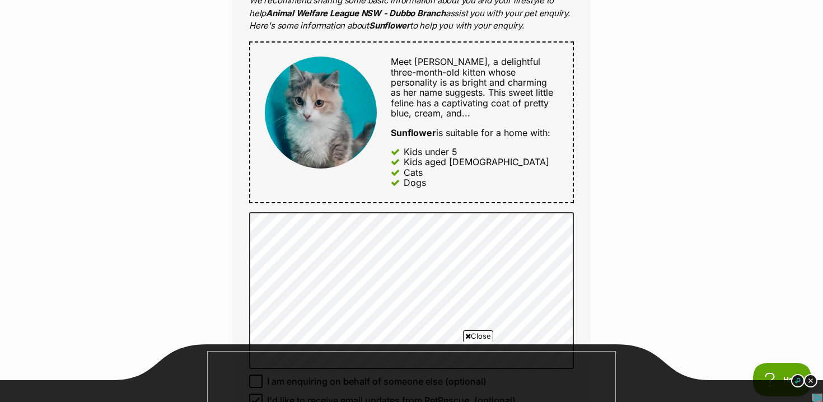
scroll to position [606, 0]
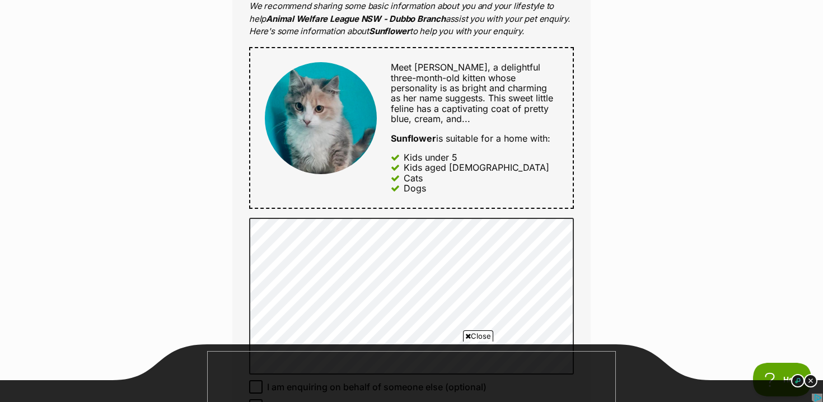
click at [416, 171] on div "Kids aged 6-12" at bounding box center [477, 167] width 146 height 10
click at [402, 180] on div at bounding box center [397, 178] width 12 height 10
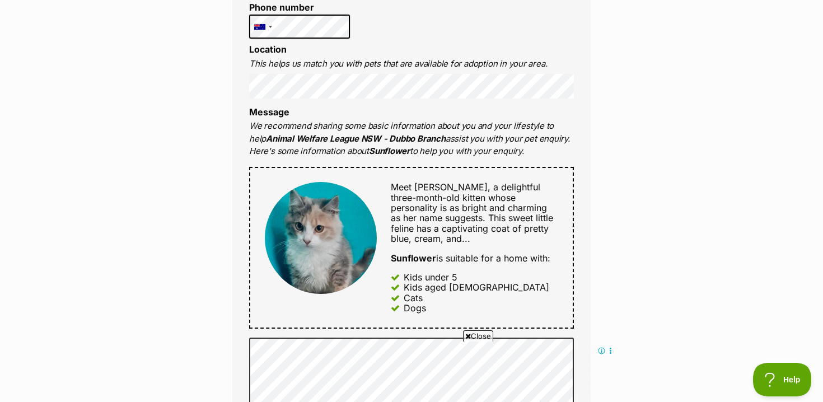
scroll to position [565, 0]
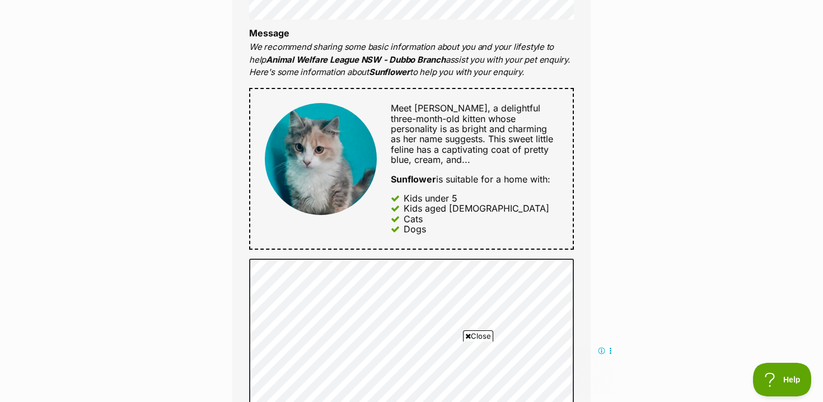
click at [430, 125] on span "Meet Sunflower, a delightful three-month-old kitten whose personality is as bri…" at bounding box center [472, 134] width 162 height 63
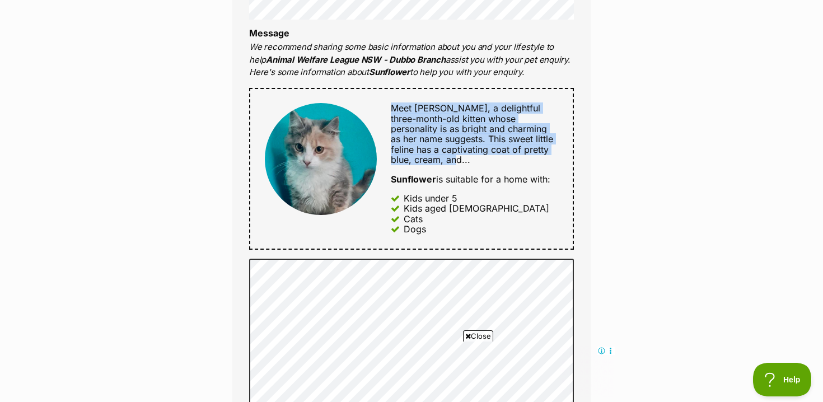
drag, startPoint x: 393, startPoint y: 111, endPoint x: 423, endPoint y: 164, distance: 61.0
click at [423, 164] on div "Meet Sunflower, a delightful three-month-old kitten whose personality is as bri…" at bounding box center [474, 134] width 167 height 62
copy span "Meet Sunflower, a delightful three-month-old kitten whose personality is as bri…"
click at [423, 164] on div "Meet Sunflower, a delightful three-month-old kitten whose personality is as bri…" at bounding box center [474, 134] width 167 height 62
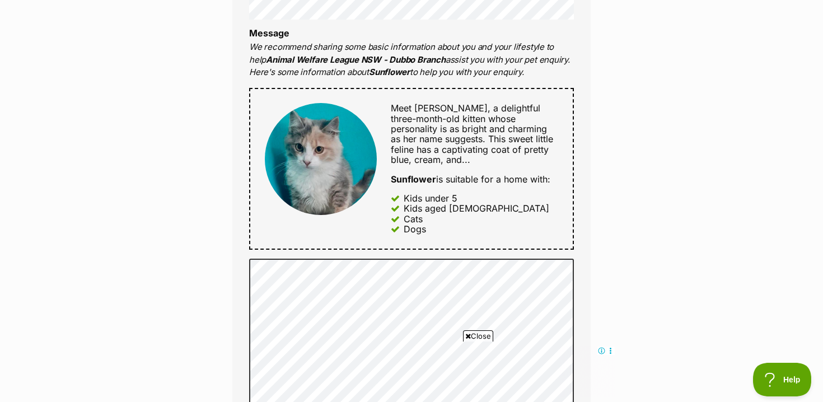
click at [683, 68] on div "Enquire about Sunflower 0400851781 Send an enquiry via the form below or phone …" at bounding box center [411, 244] width 823 height 1415
click at [491, 145] on span "Meet Sunflower, a delightful three-month-old kitten whose personality is as bri…" at bounding box center [472, 134] width 162 height 63
click at [415, 128] on span "Meet Sunflower, a delightful three-month-old kitten whose personality is as bri…" at bounding box center [472, 134] width 162 height 63
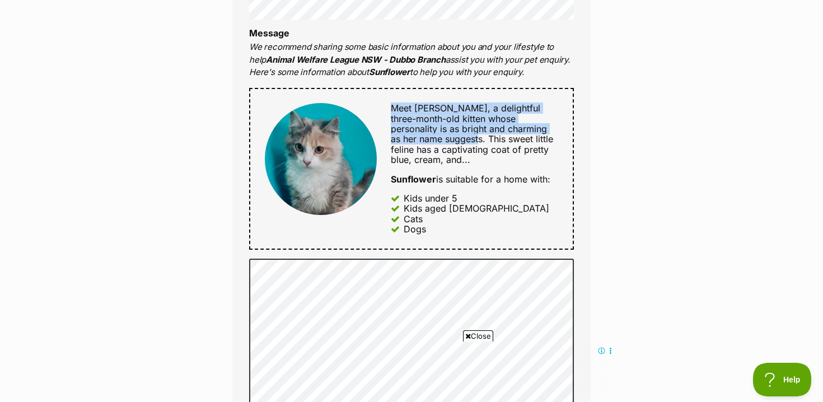
drag, startPoint x: 391, startPoint y: 106, endPoint x: 439, endPoint y: 136, distance: 56.1
click at [439, 136] on span "Meet Sunflower, a delightful three-month-old kitten whose personality is as bri…" at bounding box center [472, 134] width 162 height 63
copy span "Meet Sunflower, a delightful three-month-old kitten whose personality is as bri…"
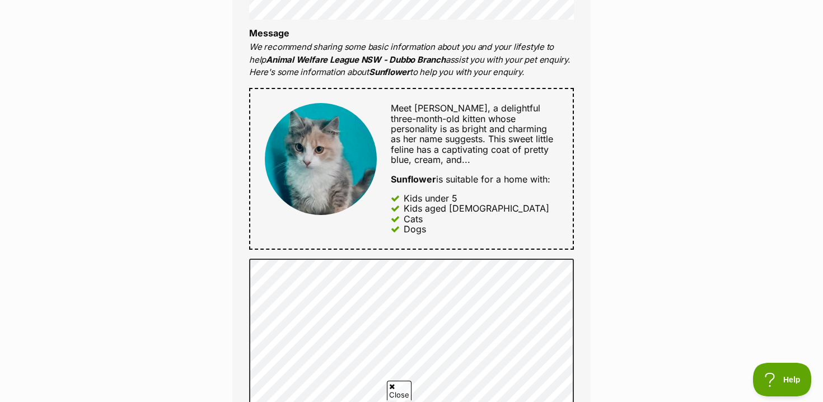
click at [468, 128] on span "Meet Sunflower, a delightful three-month-old kitten whose personality is as bri…" at bounding box center [472, 134] width 162 height 63
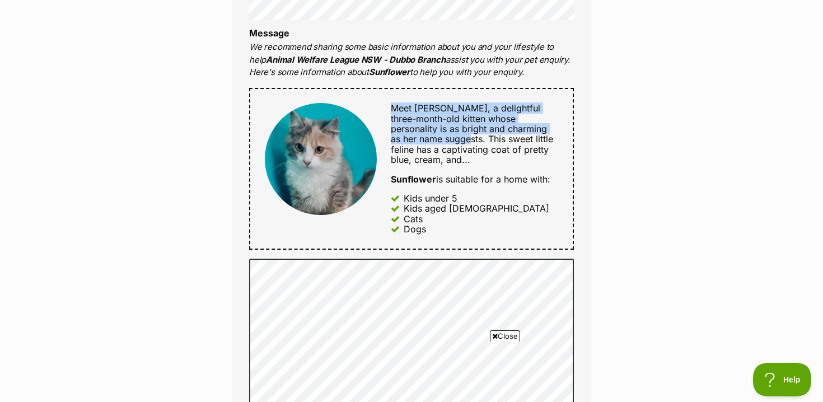
drag, startPoint x: 433, startPoint y: 138, endPoint x: 388, endPoint y: 106, distance: 55.2
click at [388, 106] on div "Meet Sunflower, a delightful three-month-old kitten whose personality is as bri…" at bounding box center [468, 168] width 182 height 131
copy span "Meet Sunflower, a delightful three-month-old kitten whose personality is as bri…"
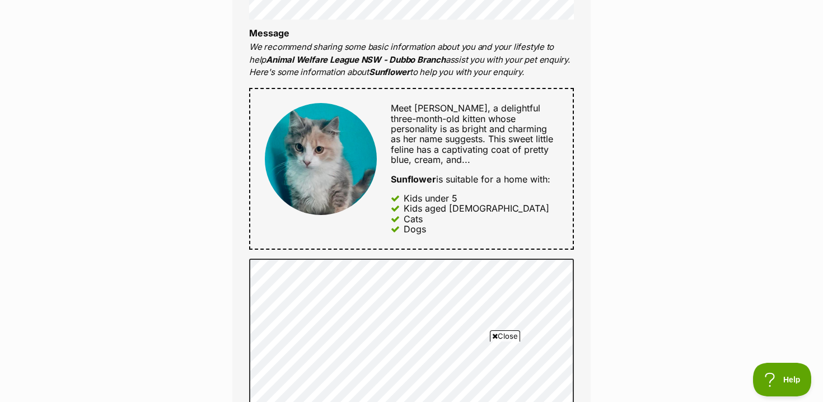
click at [627, 72] on div "Enquire about Sunflower 0400851781 Send an enquiry via the form below or phone …" at bounding box center [411, 244] width 823 height 1415
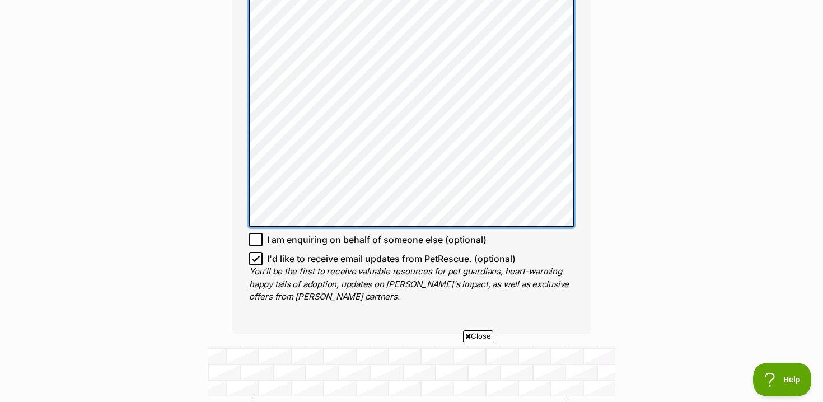
scroll to position [879, 0]
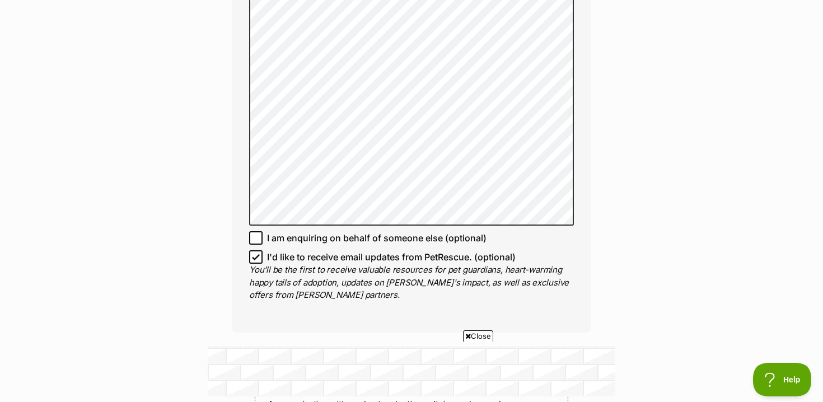
click at [278, 238] on span "I am enquiring on behalf of someone else (optional)" at bounding box center [377, 237] width 220 height 13
click at [263, 238] on input "I am enquiring on behalf of someone else (optional)" at bounding box center [255, 237] width 13 height 13
click at [259, 238] on icon at bounding box center [256, 238] width 8 height 8
click at [259, 238] on input "I am enquiring on behalf of someone else (optional)" at bounding box center [255, 237] width 13 height 13
checkbox input "false"
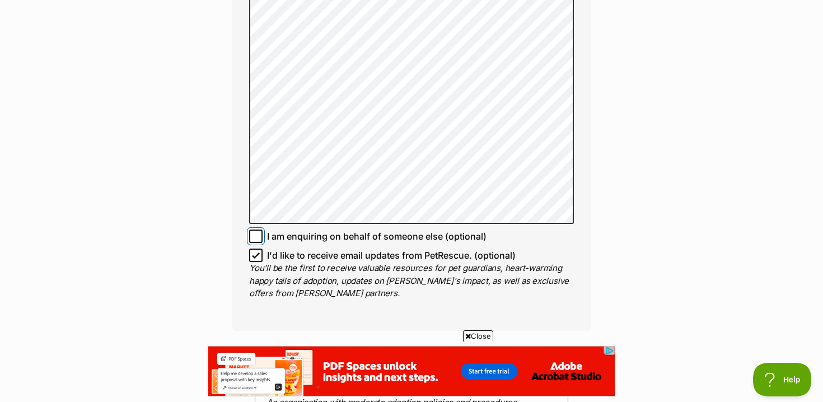
scroll to position [882, 0]
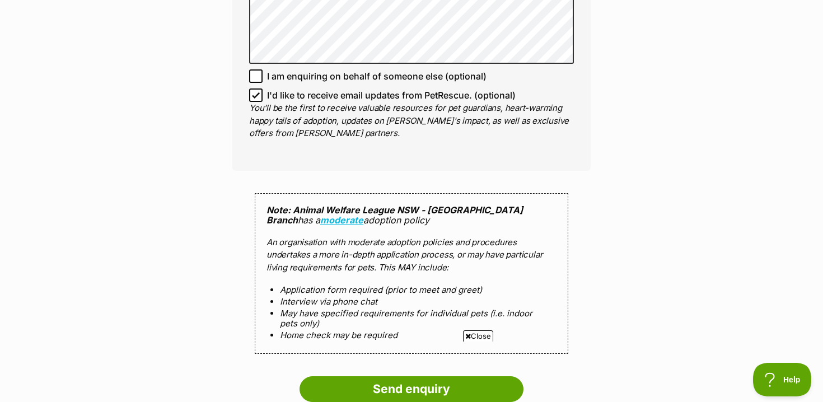
scroll to position [1204, 0]
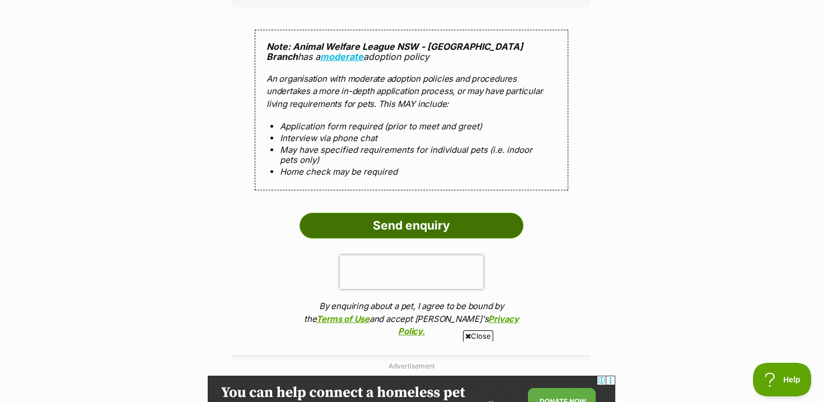
click at [471, 216] on input "Send enquiry" at bounding box center [412, 226] width 224 height 26
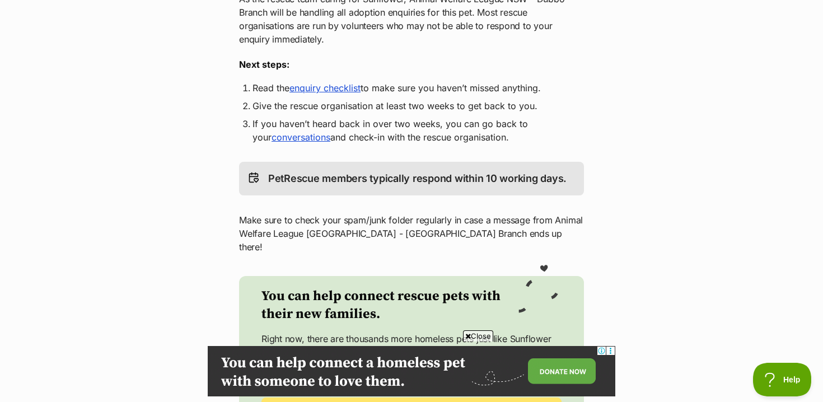
scroll to position [208, 0]
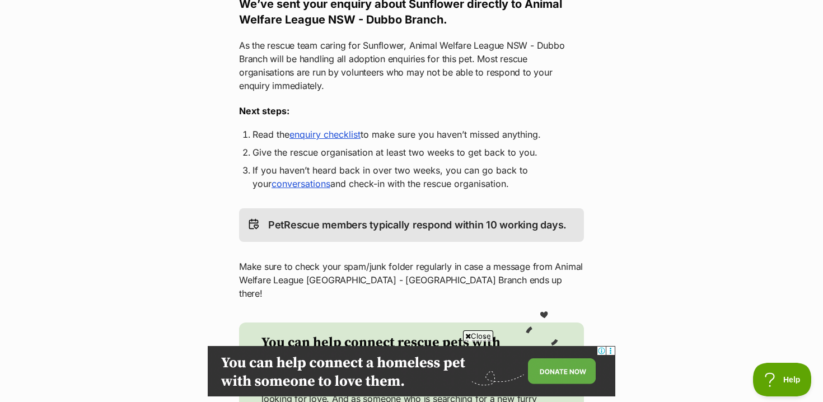
click at [339, 132] on link "enquiry checklist" at bounding box center [325, 134] width 71 height 11
